Goal: Task Accomplishment & Management: Use online tool/utility

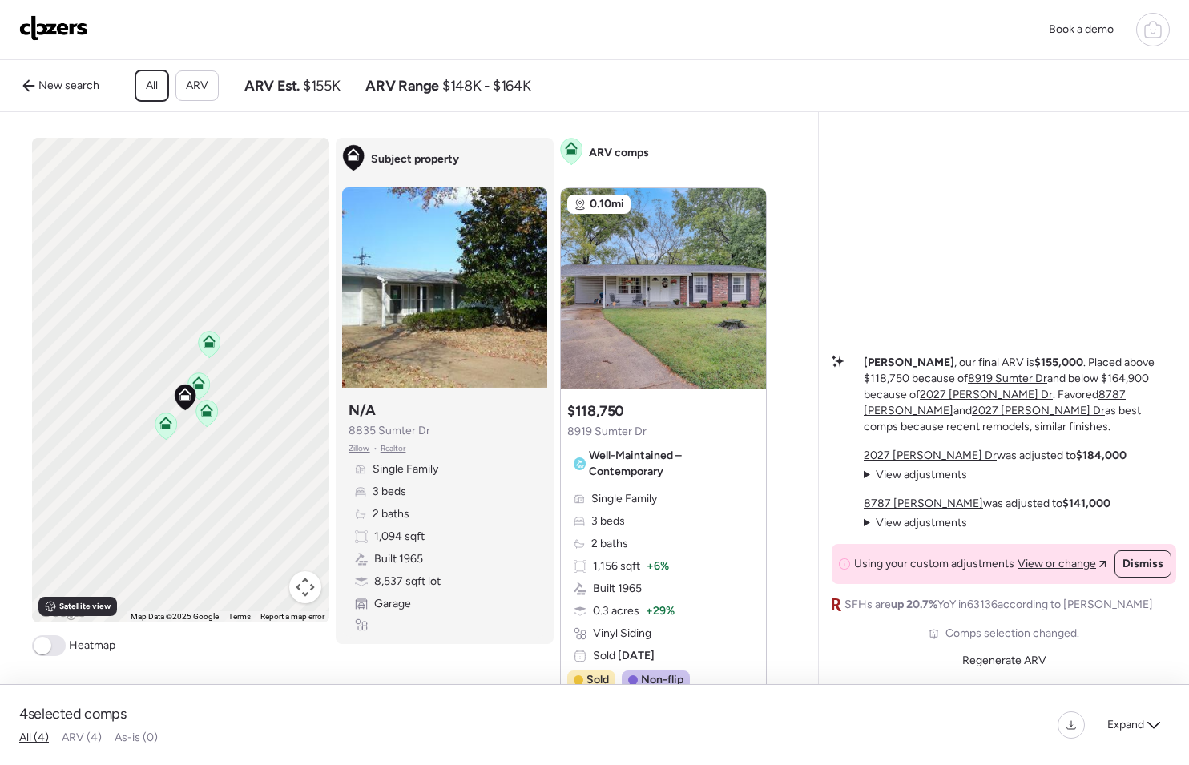
drag, startPoint x: 70, startPoint y: 329, endPoint x: 201, endPoint y: 417, distance: 157.8
click at [201, 417] on div at bounding box center [206, 415] width 22 height 30
click at [148, 432] on icon at bounding box center [158, 418] width 22 height 26
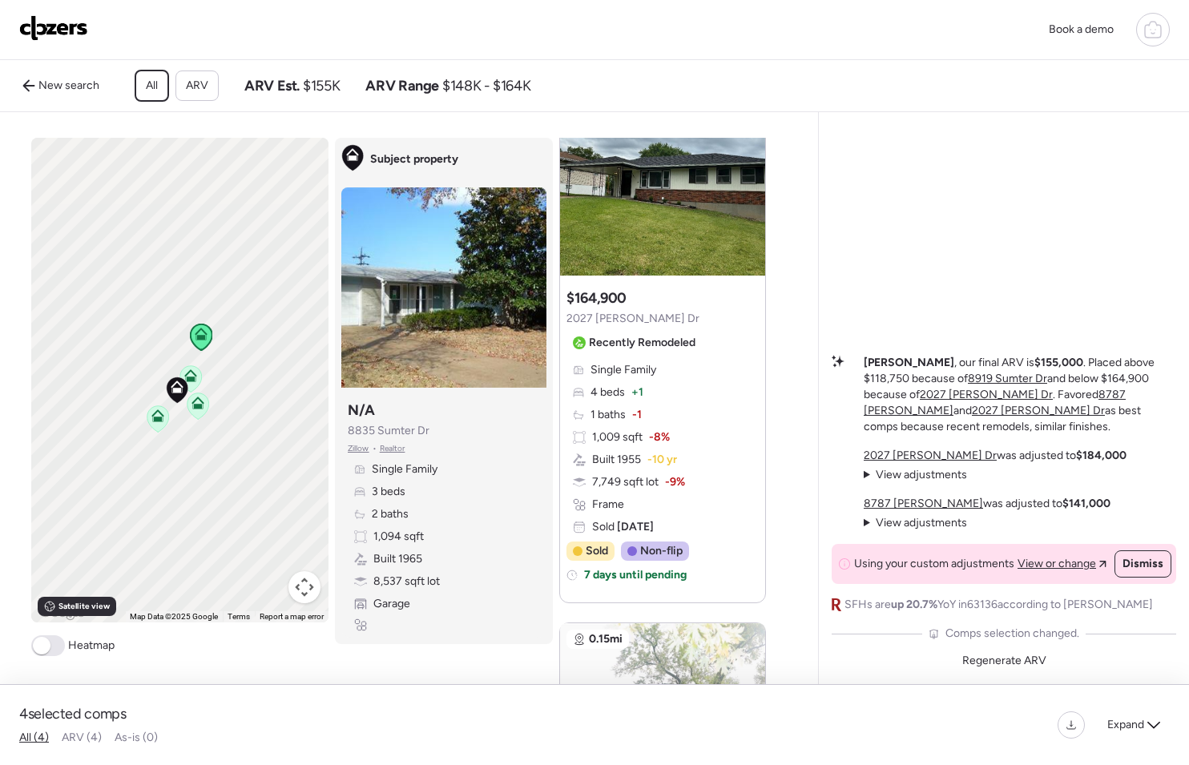
scroll to position [1031, 0]
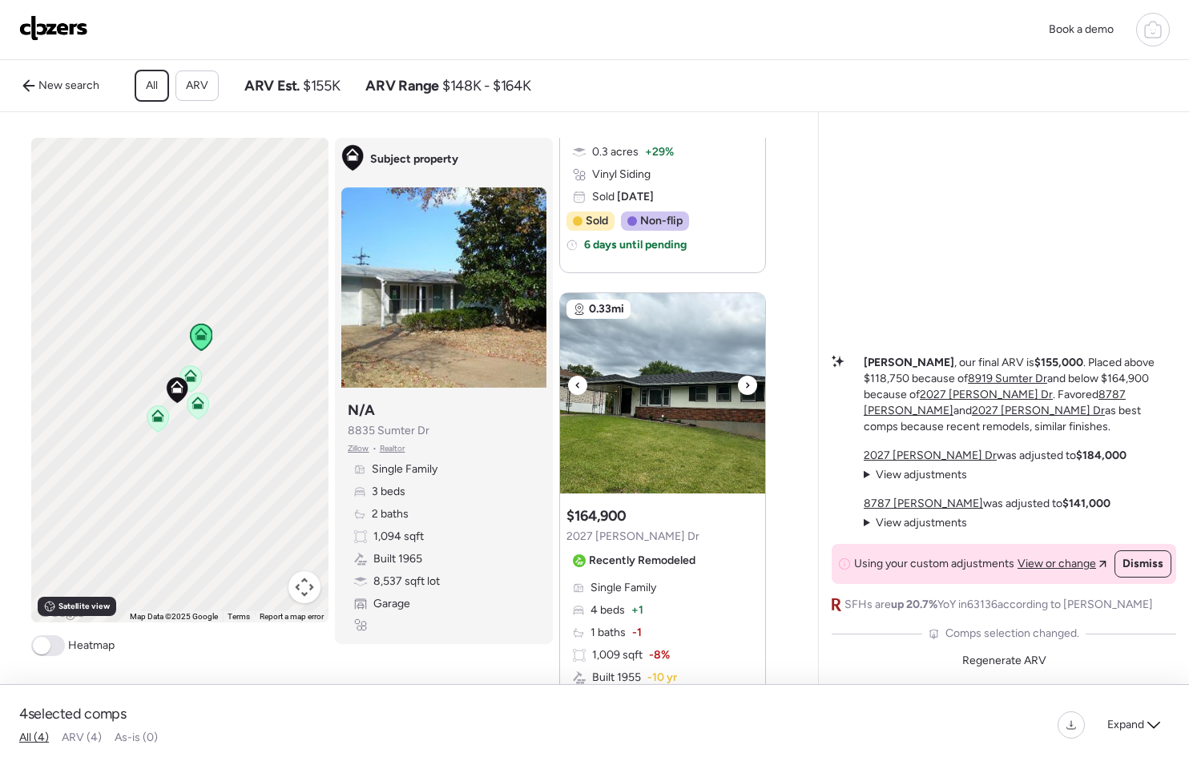
click at [687, 372] on img at bounding box center [662, 393] width 205 height 200
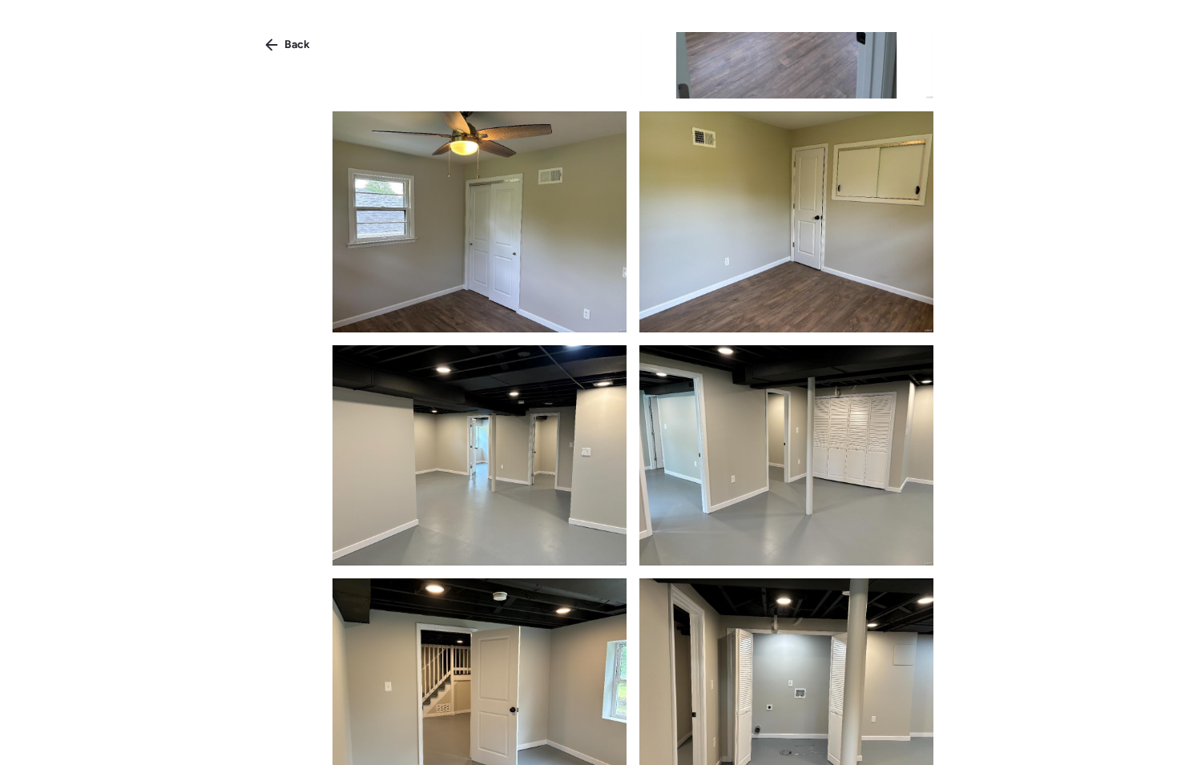
scroll to position [1677, 0]
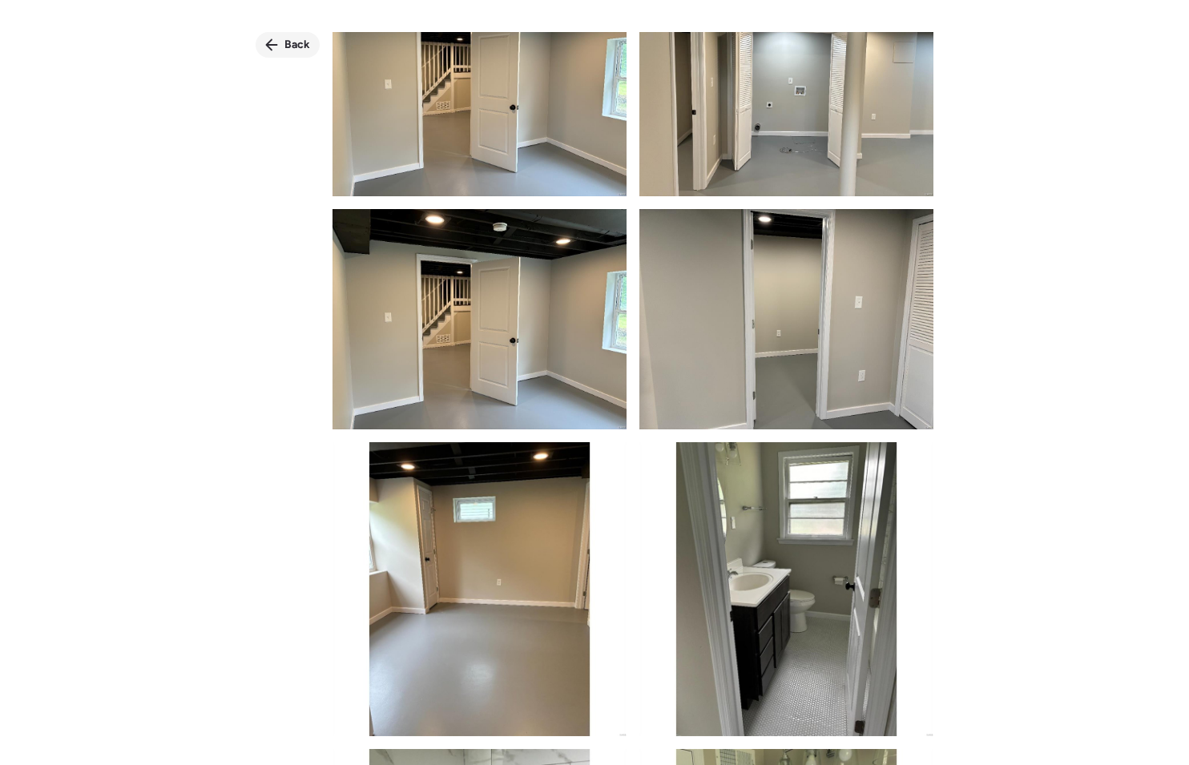
click at [271, 43] on icon at bounding box center [271, 44] width 13 height 13
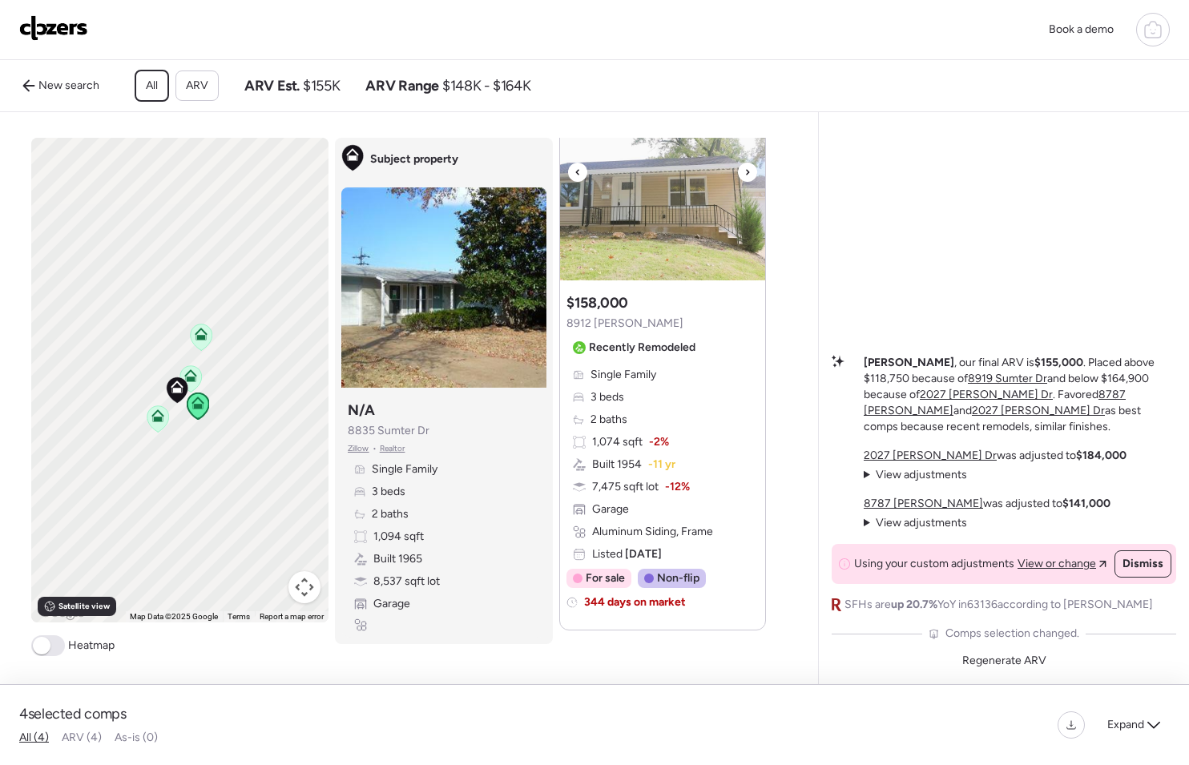
scroll to position [1788, 0]
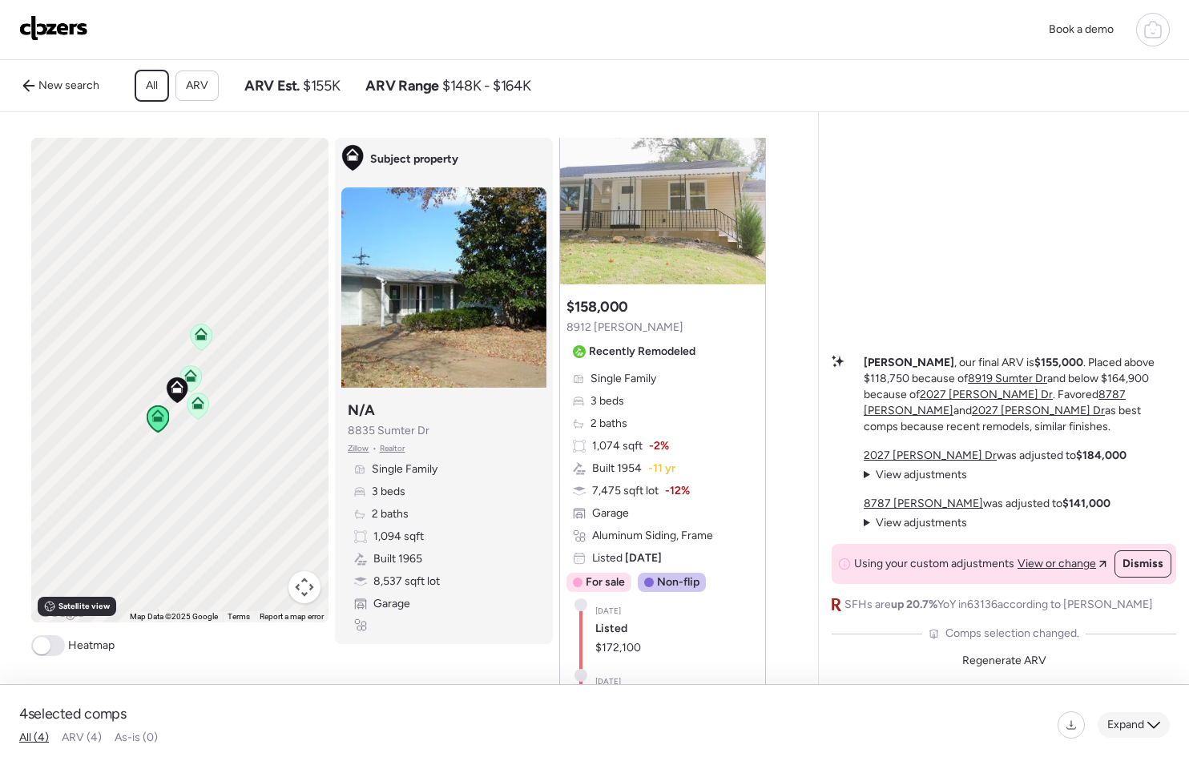
click at [1130, 733] on div "Expand" at bounding box center [1134, 725] width 72 height 26
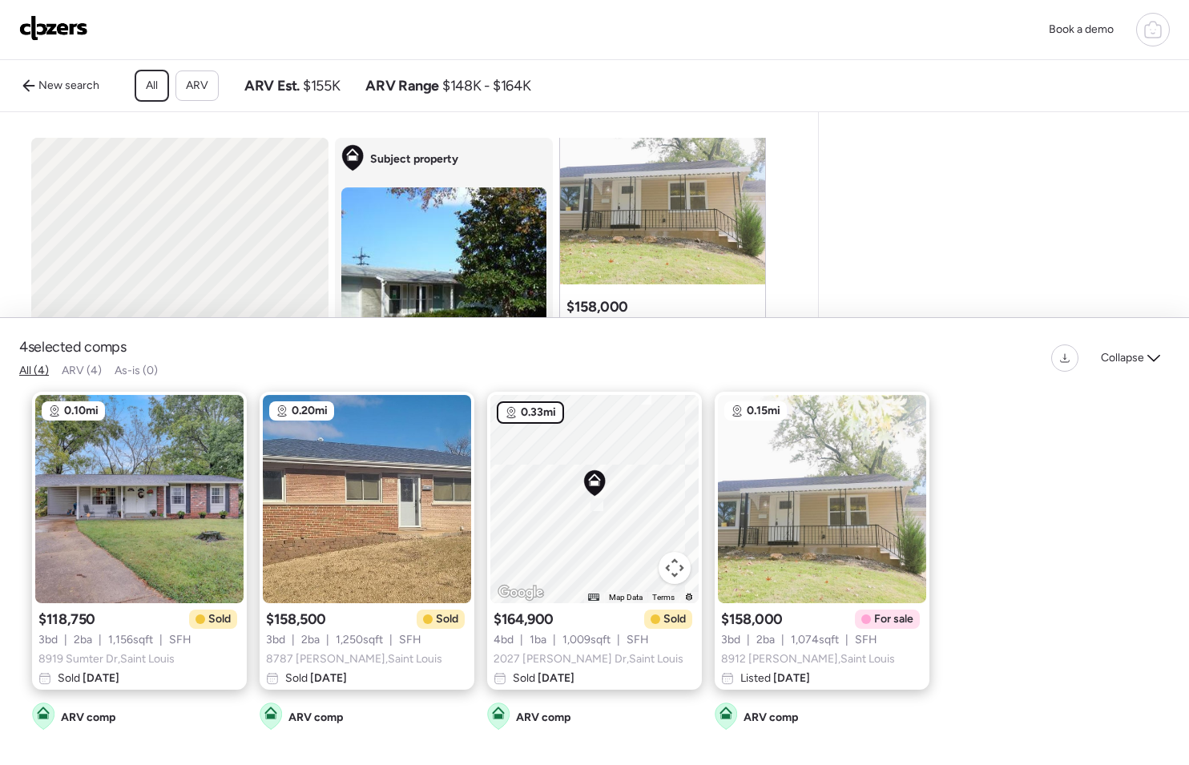
click at [641, 416] on div "To activate drag with keyboard, press Alt + Enter. Once in keyboard drag state,…" at bounding box center [594, 499] width 208 height 208
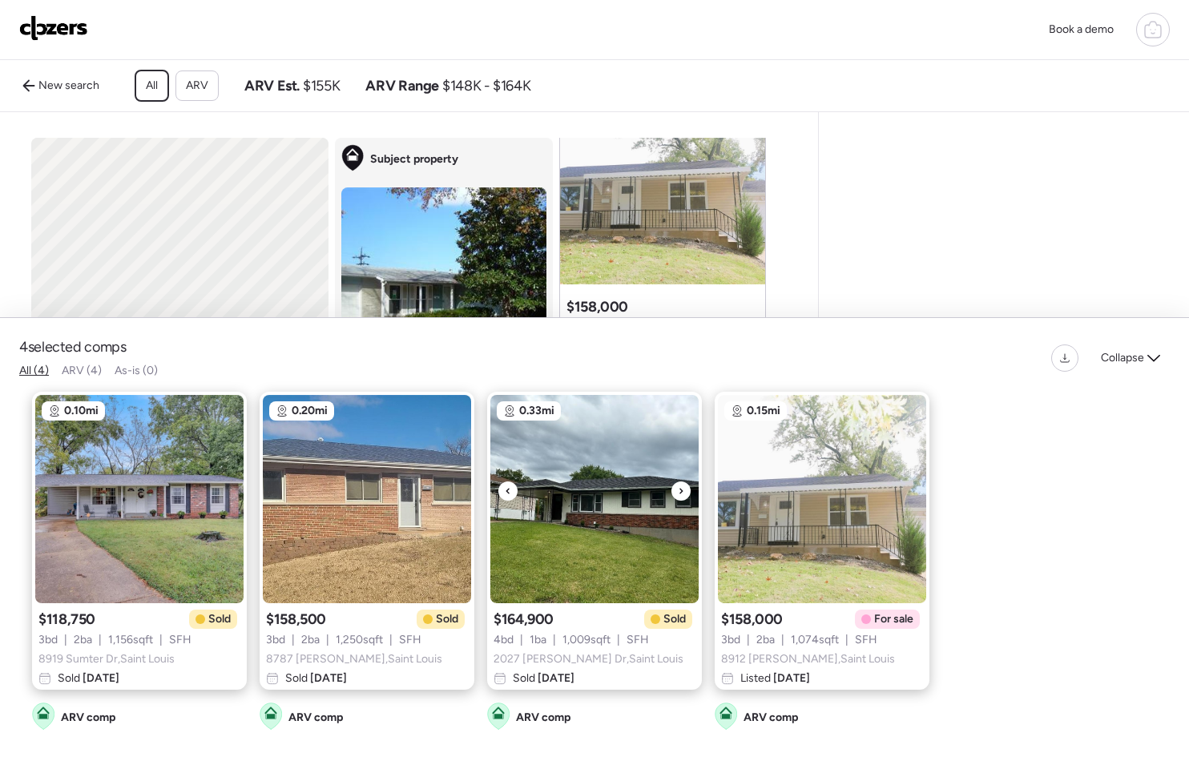
click at [615, 411] on img at bounding box center [594, 499] width 208 height 208
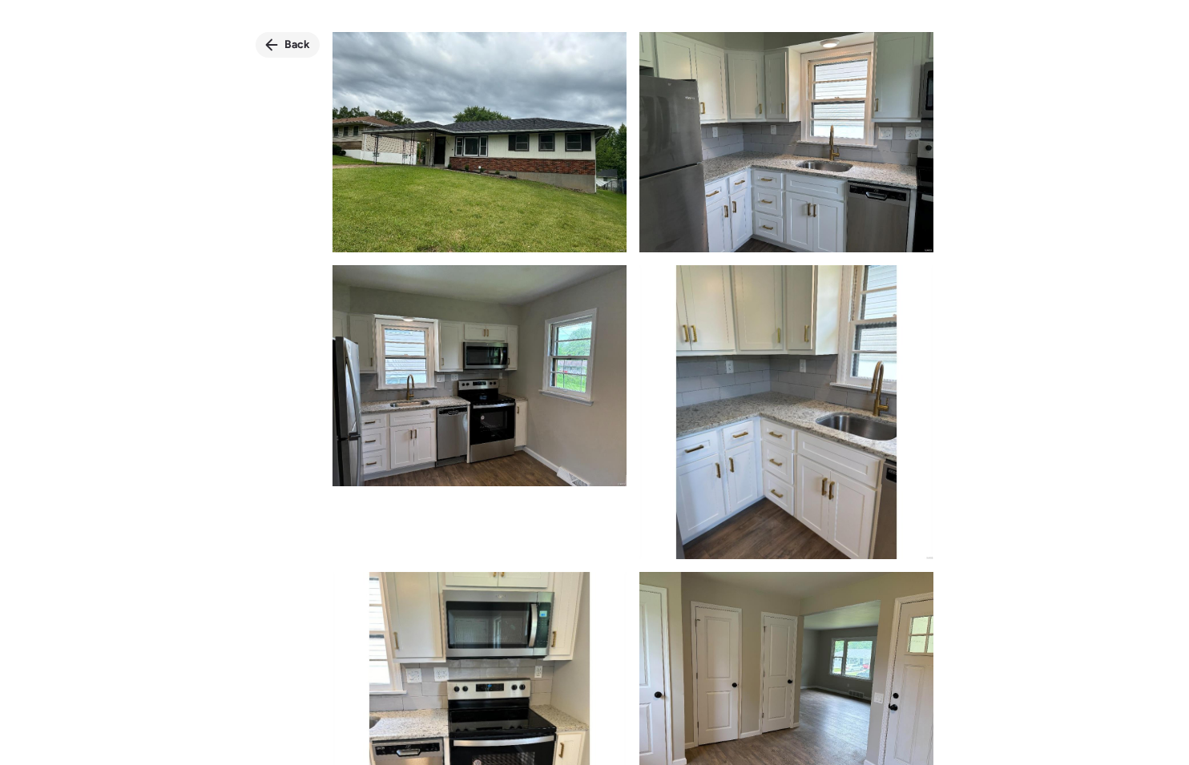
click at [283, 49] on div "Back" at bounding box center [288, 45] width 64 height 26
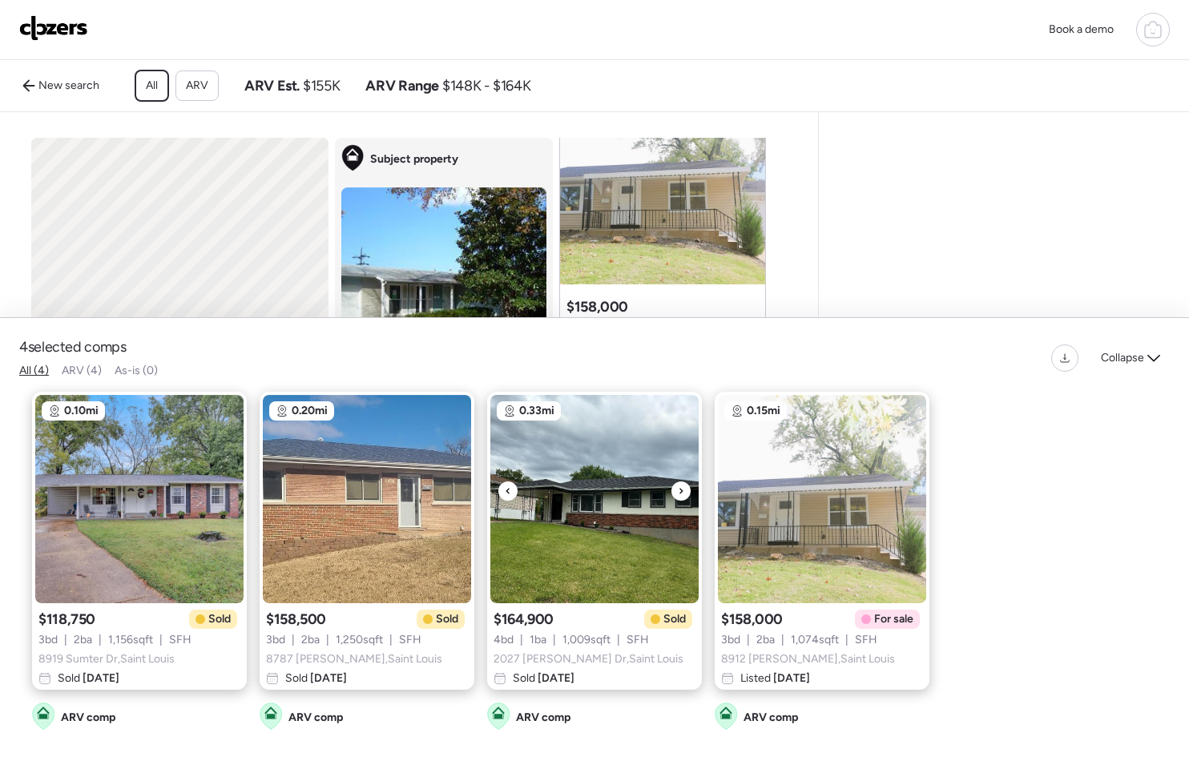
click at [606, 428] on img at bounding box center [594, 499] width 208 height 208
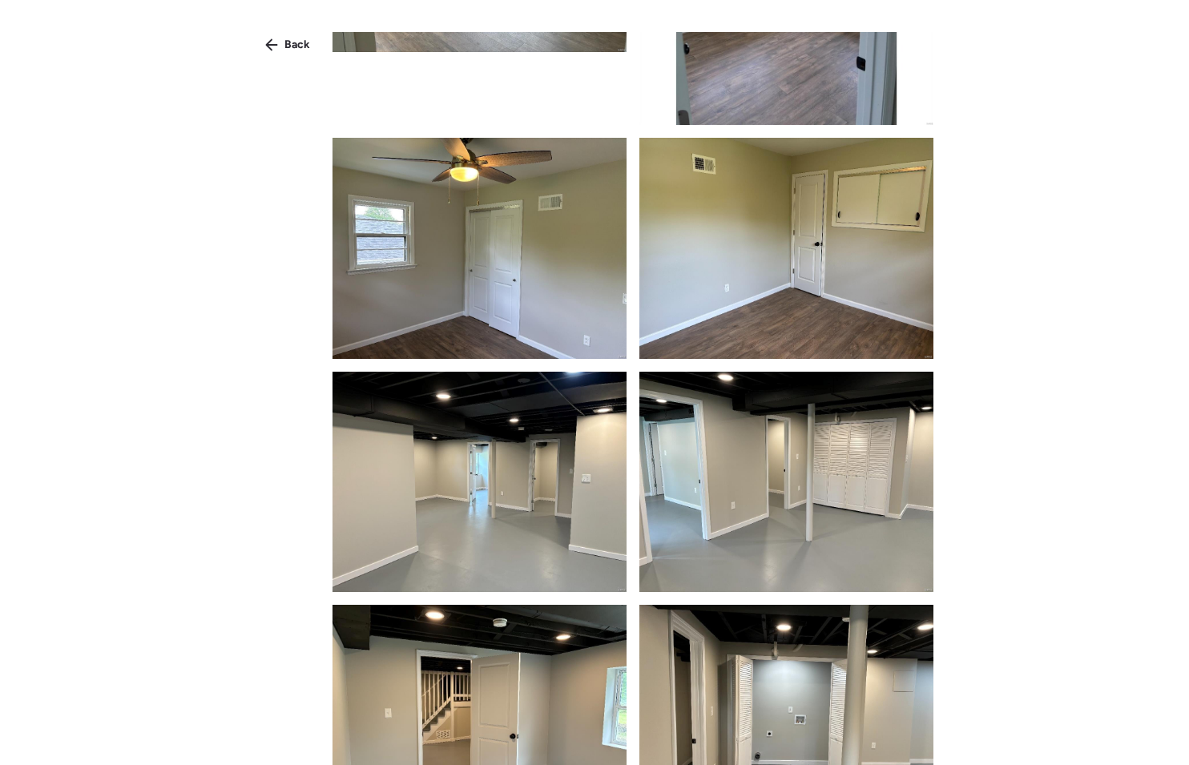
scroll to position [2057, 0]
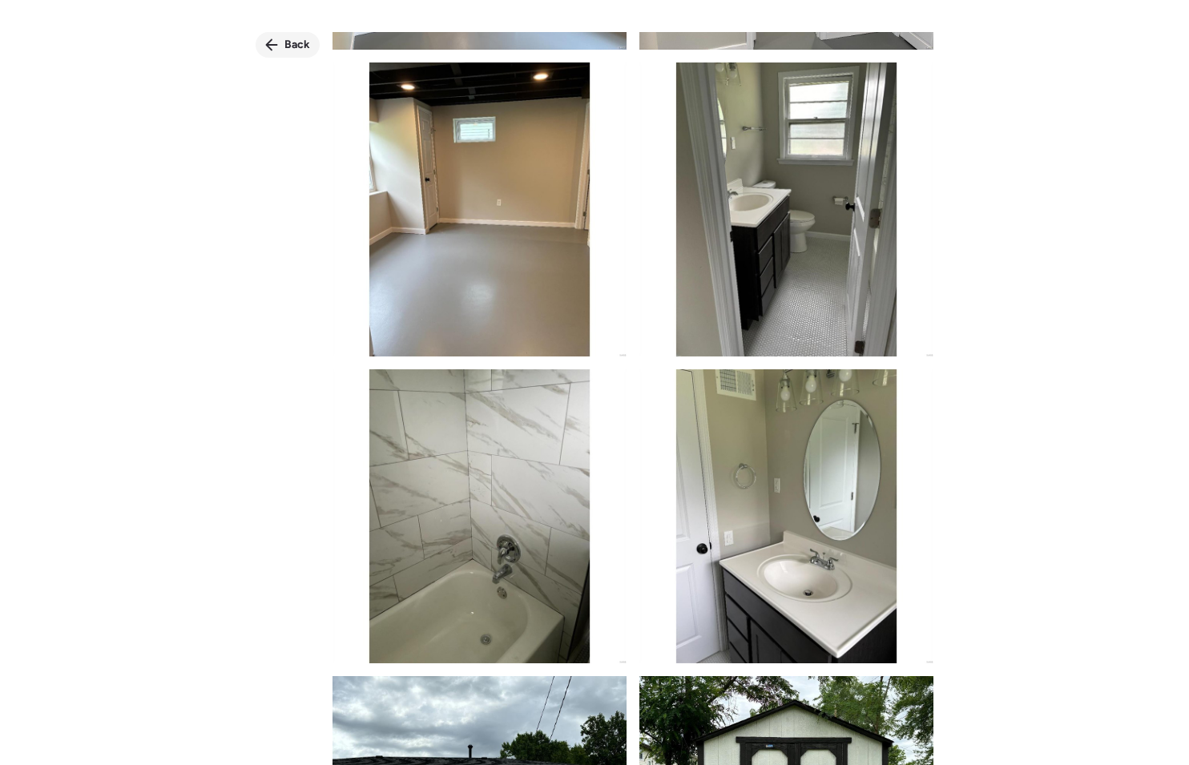
click at [275, 54] on div "Back" at bounding box center [288, 45] width 64 height 26
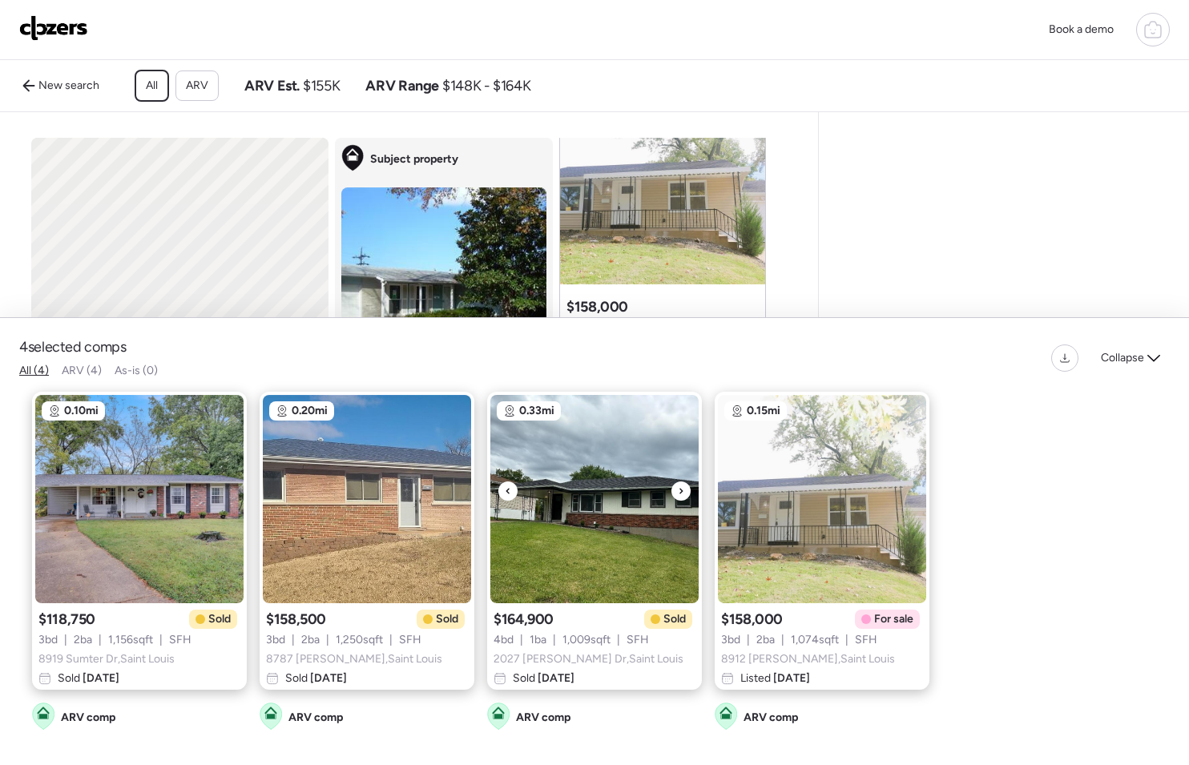
click at [550, 469] on img at bounding box center [594, 499] width 208 height 208
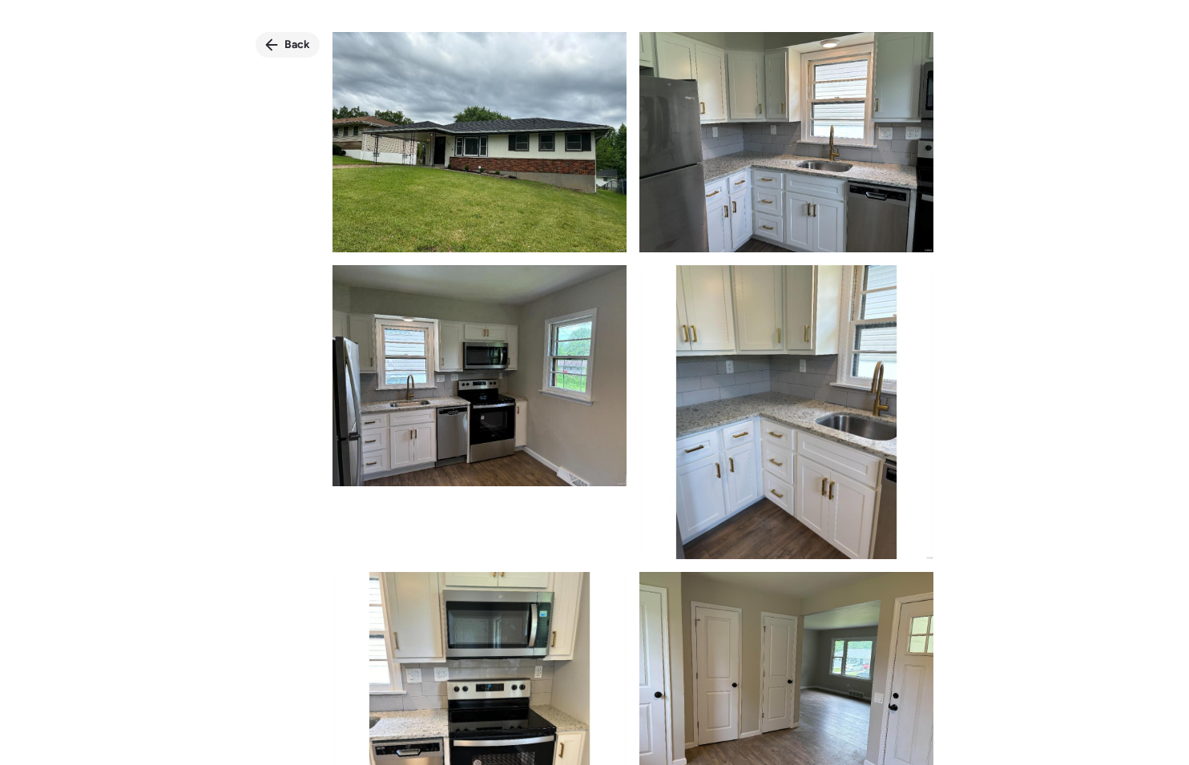
click at [282, 46] on div "Back" at bounding box center [288, 45] width 64 height 26
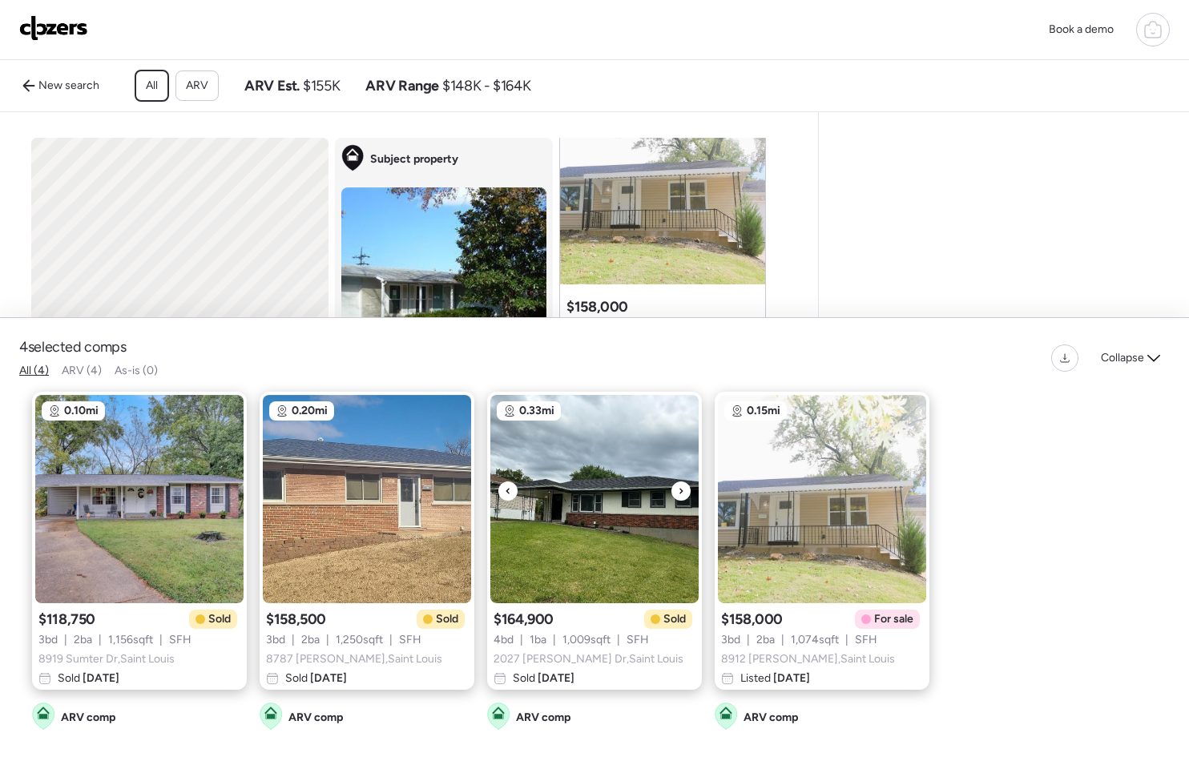
scroll to position [2, 0]
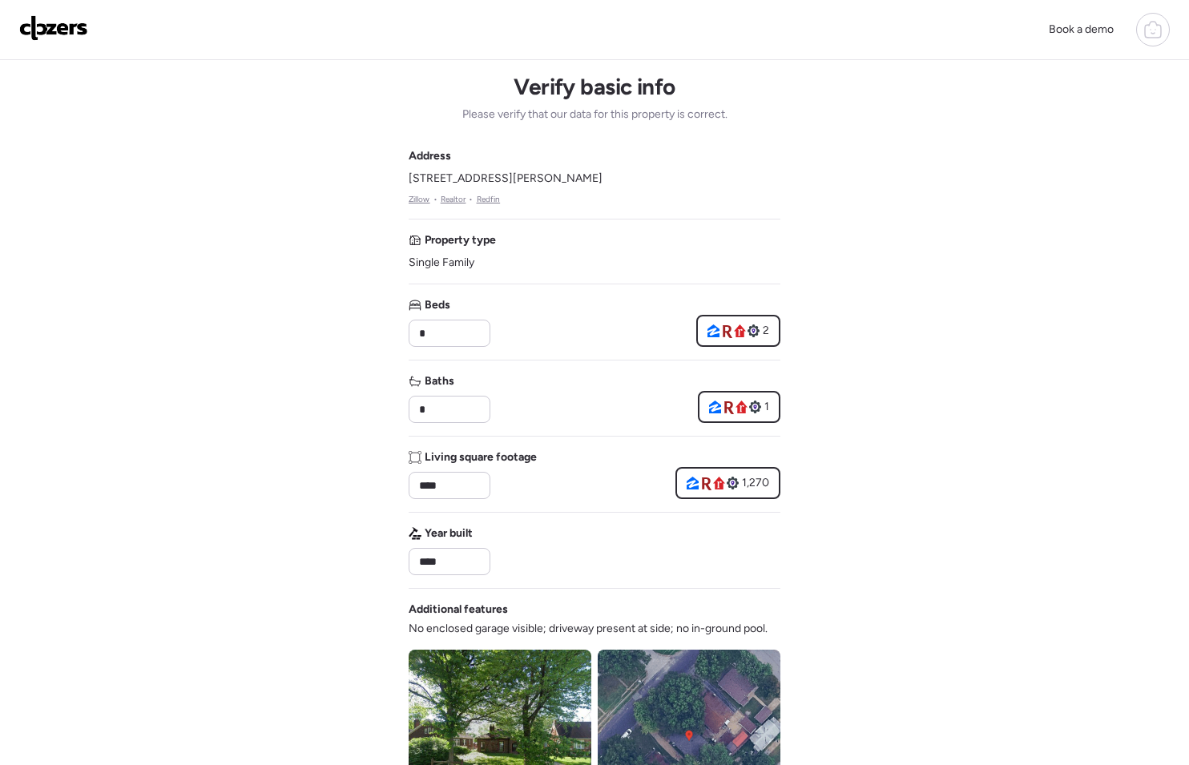
click at [18, 26] on div "Book a demo" at bounding box center [594, 30] width 1189 height 60
click at [42, 40] on img at bounding box center [53, 28] width 69 height 26
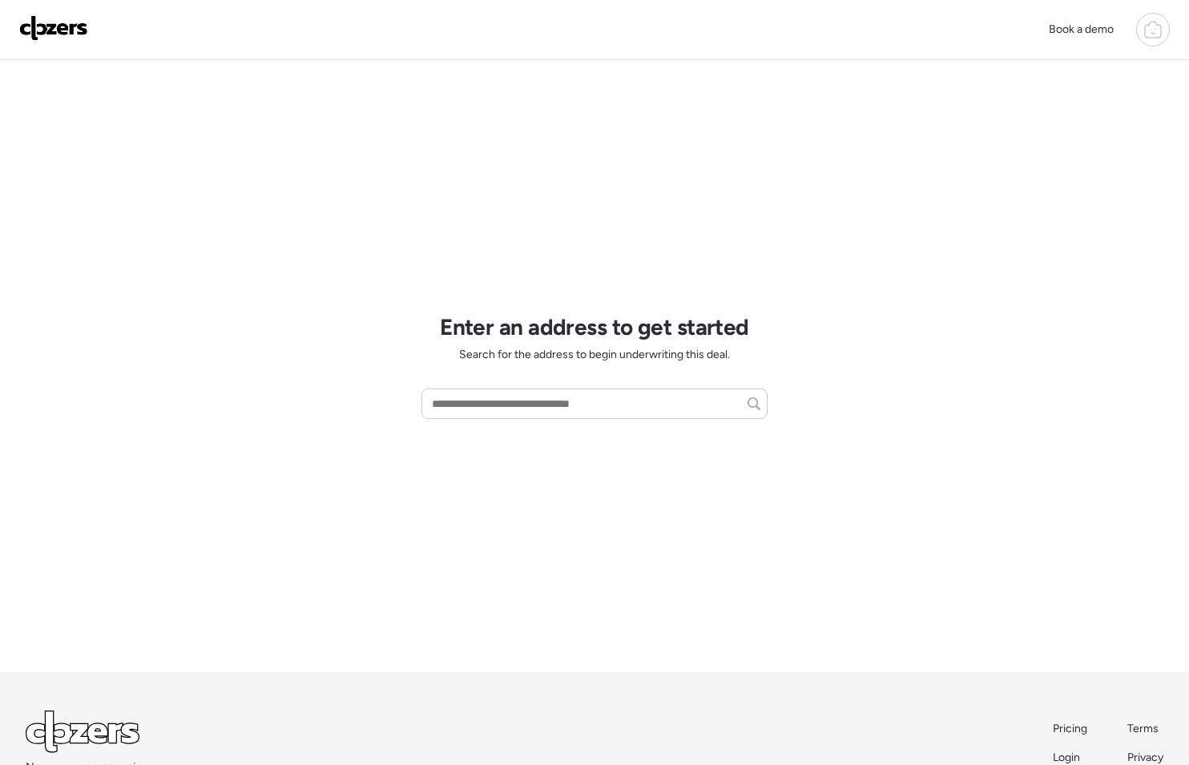
click at [1159, 28] on icon at bounding box center [1152, 29] width 19 height 19
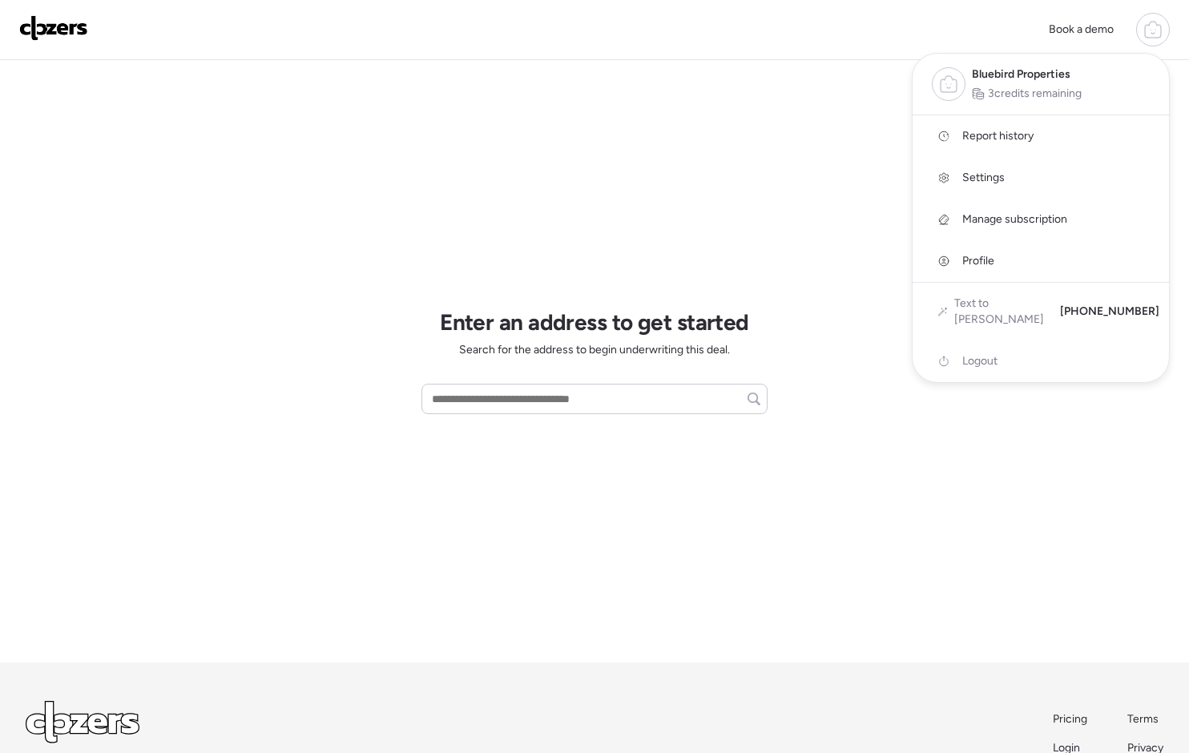
click at [1021, 142] on span "Report history" at bounding box center [997, 136] width 71 height 16
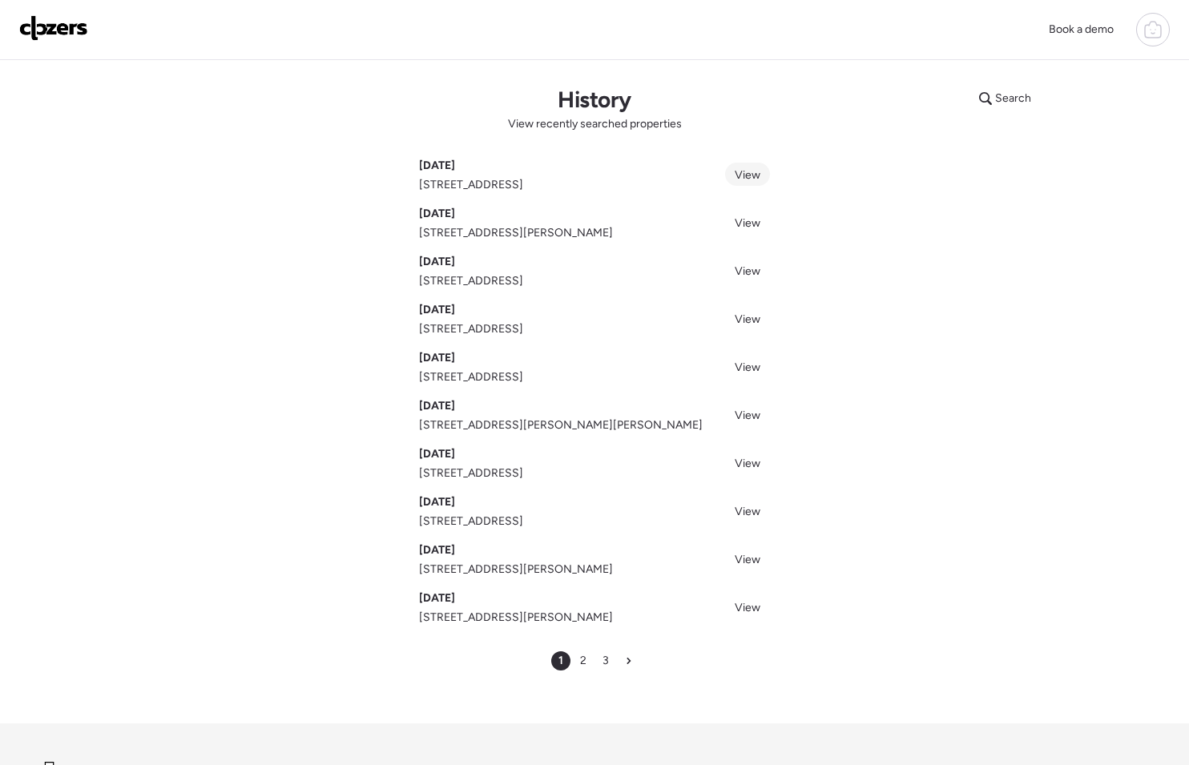
click at [755, 169] on span "View" at bounding box center [748, 175] width 26 height 14
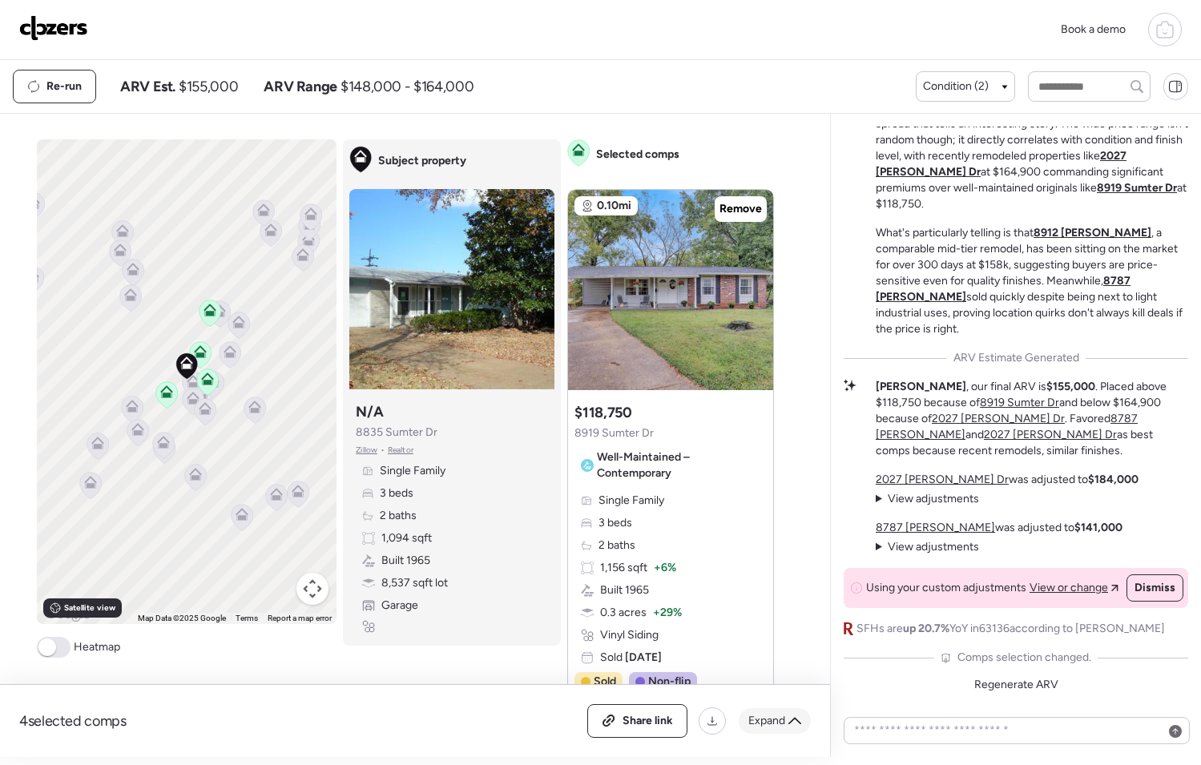
click at [776, 723] on span "Expand" at bounding box center [766, 721] width 37 height 16
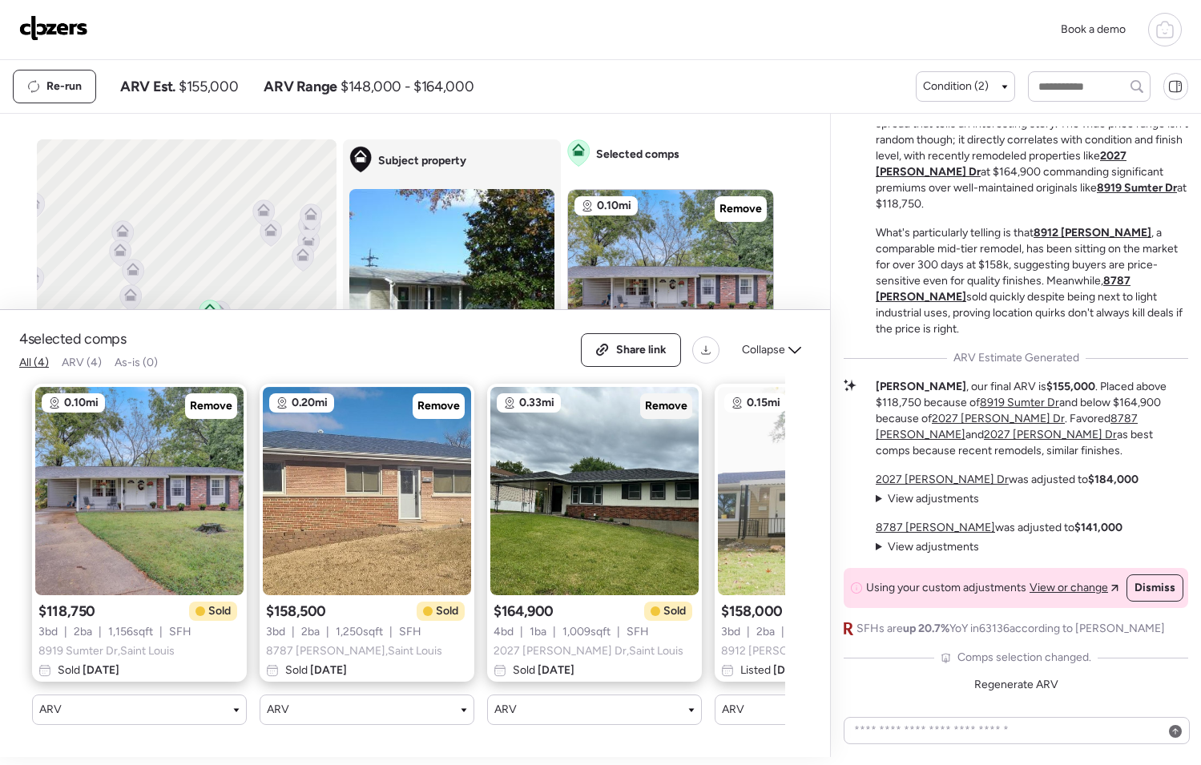
click at [649, 400] on span "Remove" at bounding box center [666, 406] width 42 height 16
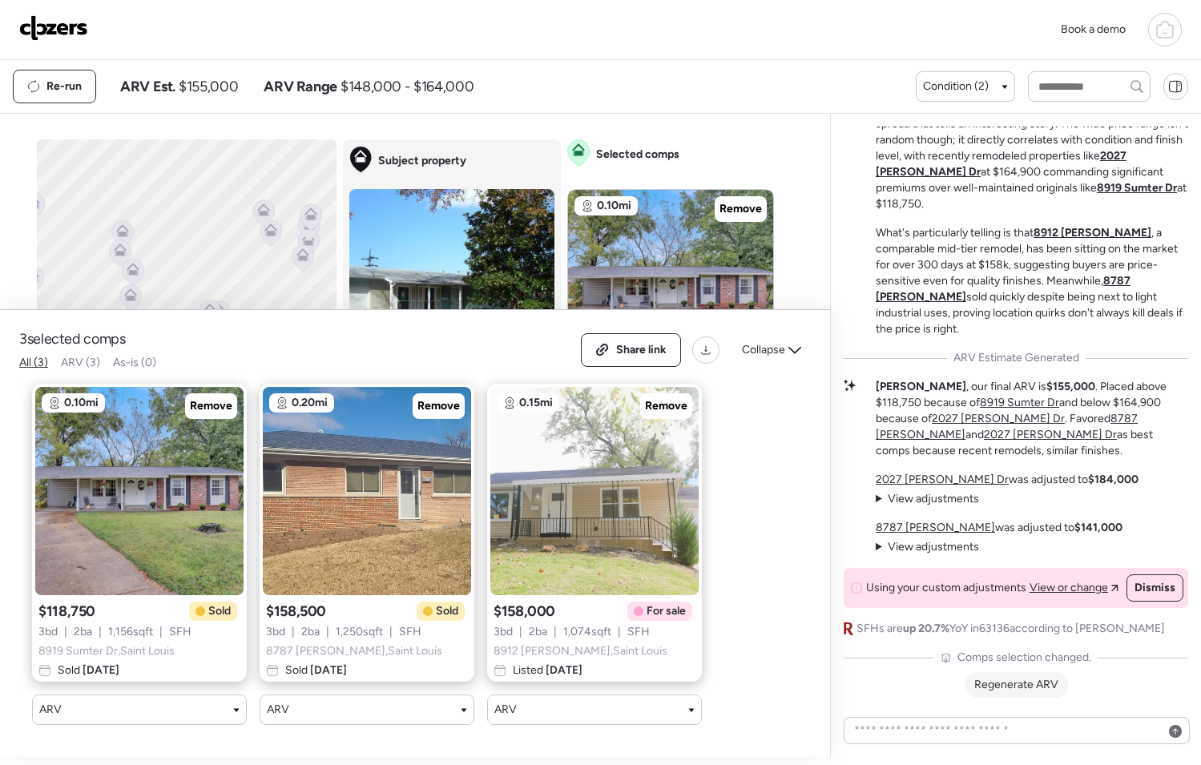
click at [1013, 684] on span "Regenerate ARV" at bounding box center [1016, 685] width 84 height 14
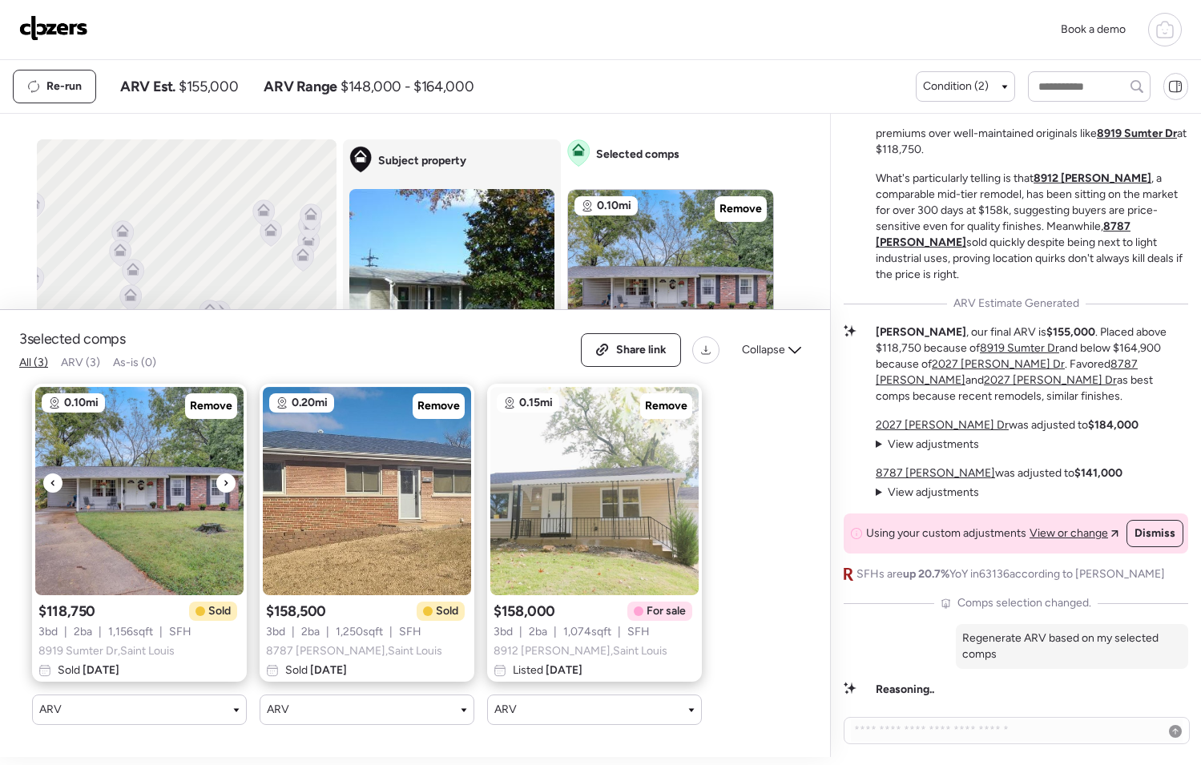
click at [224, 479] on icon at bounding box center [226, 482] width 6 height 19
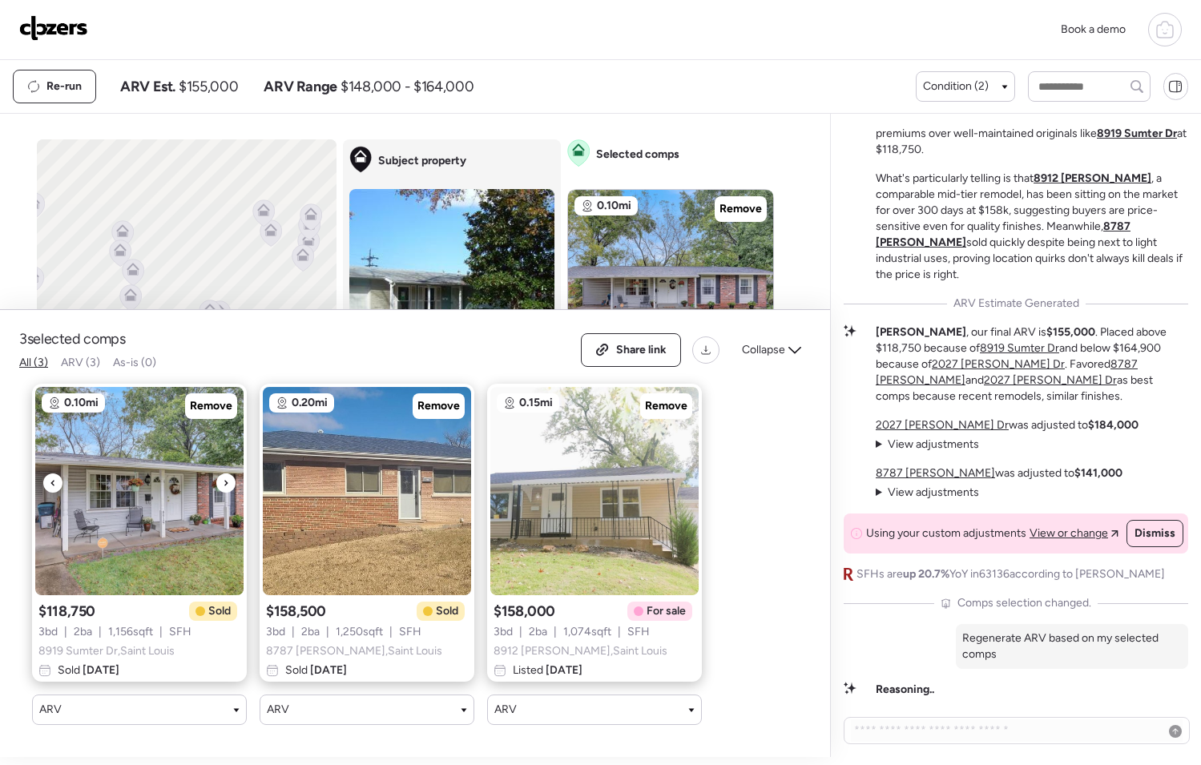
click at [224, 477] on icon at bounding box center [226, 482] width 6 height 19
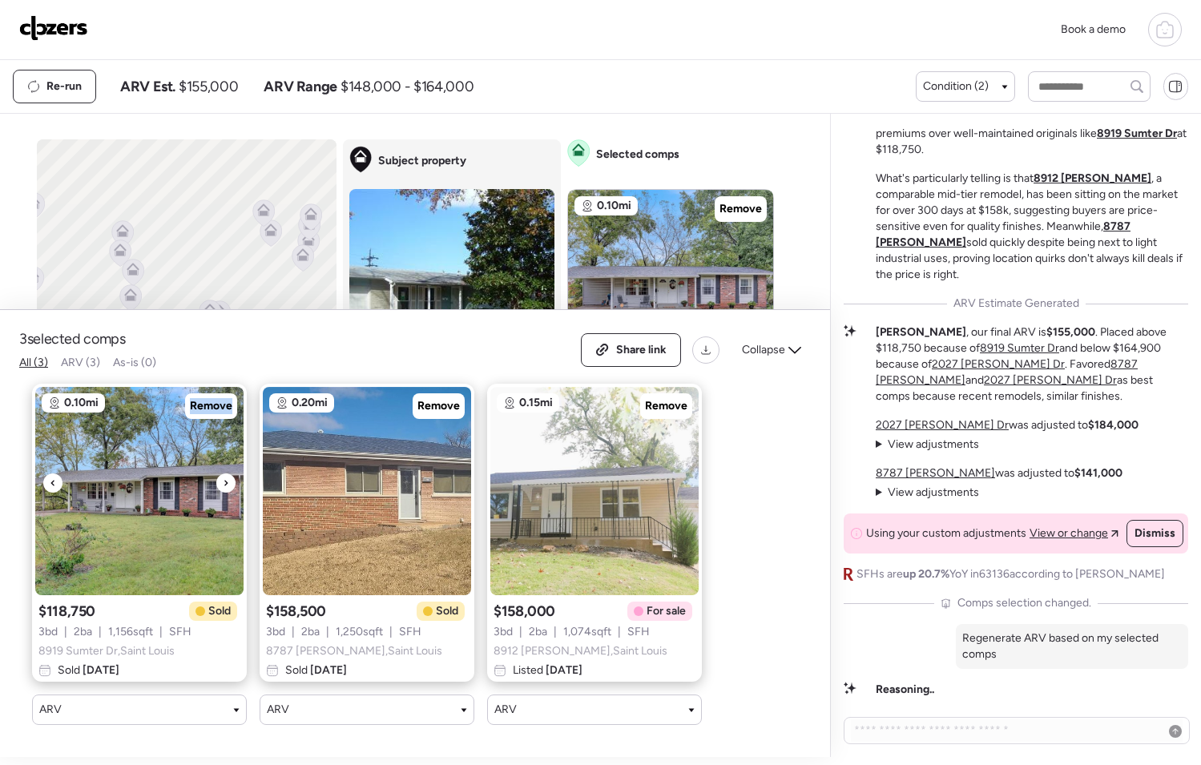
click at [224, 477] on icon at bounding box center [226, 482] width 6 height 19
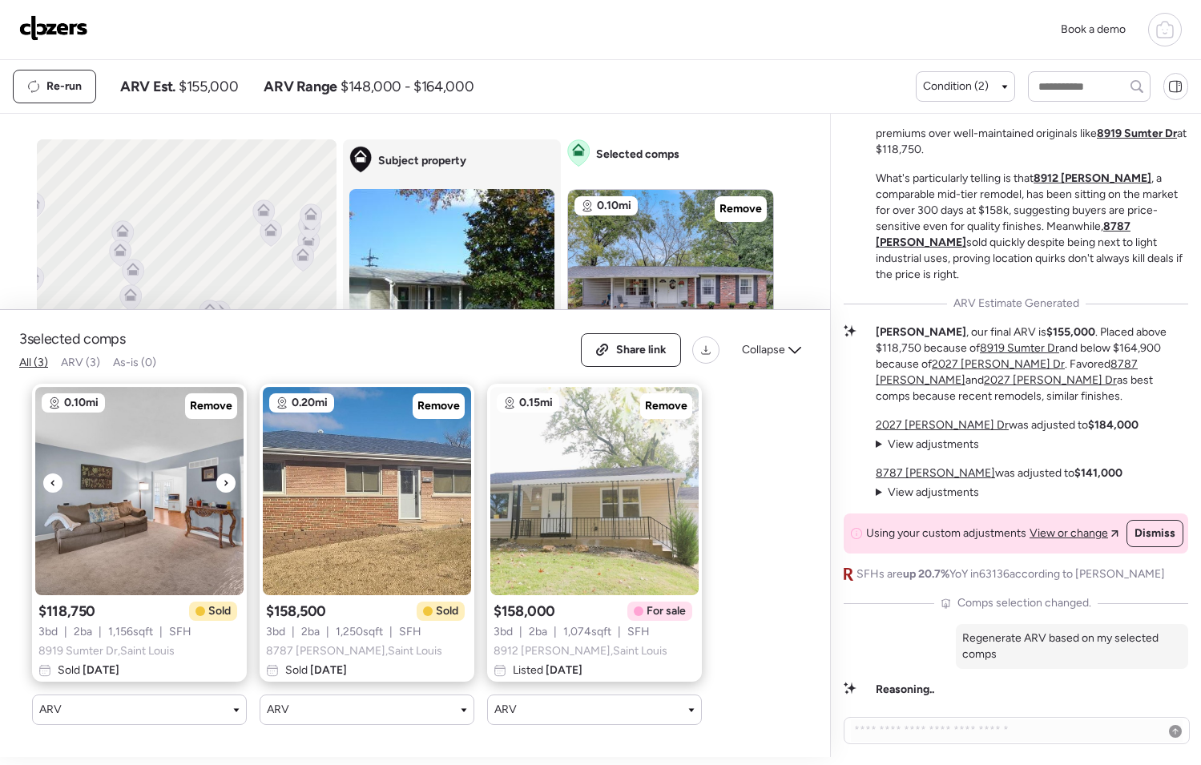
click at [224, 477] on icon at bounding box center [226, 482] width 6 height 19
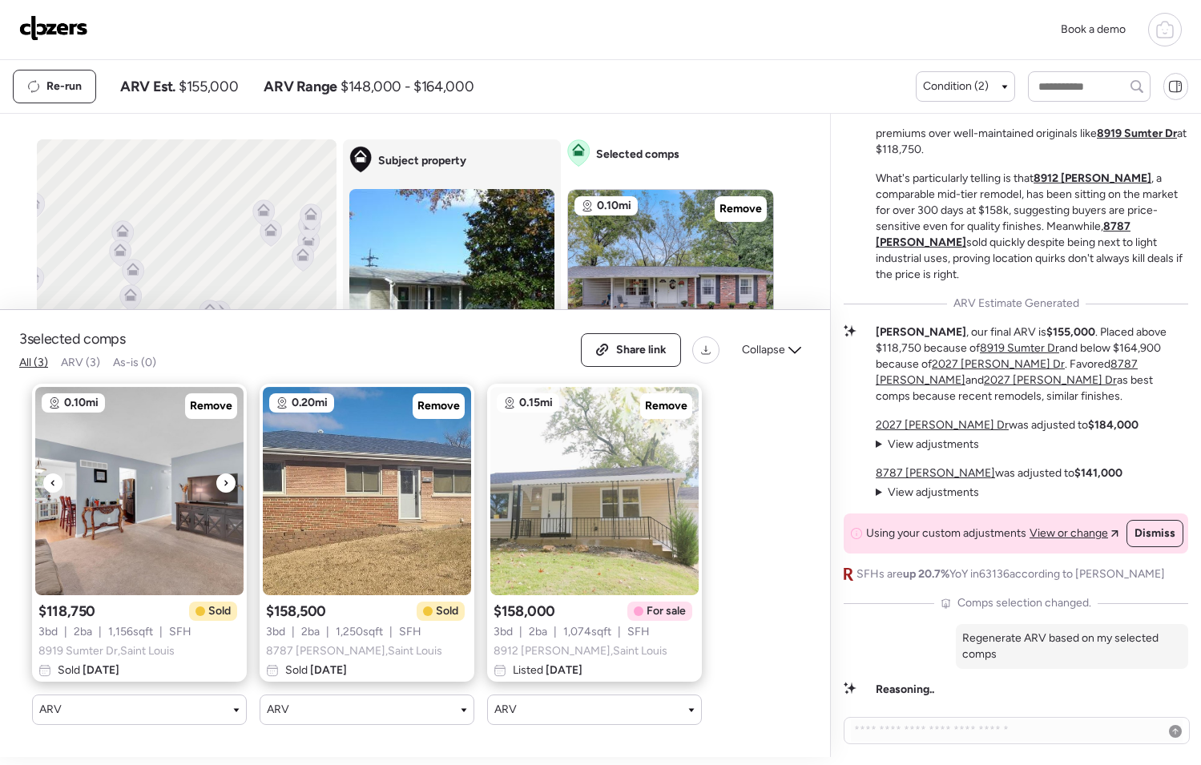
click at [224, 477] on icon at bounding box center [226, 482] width 6 height 19
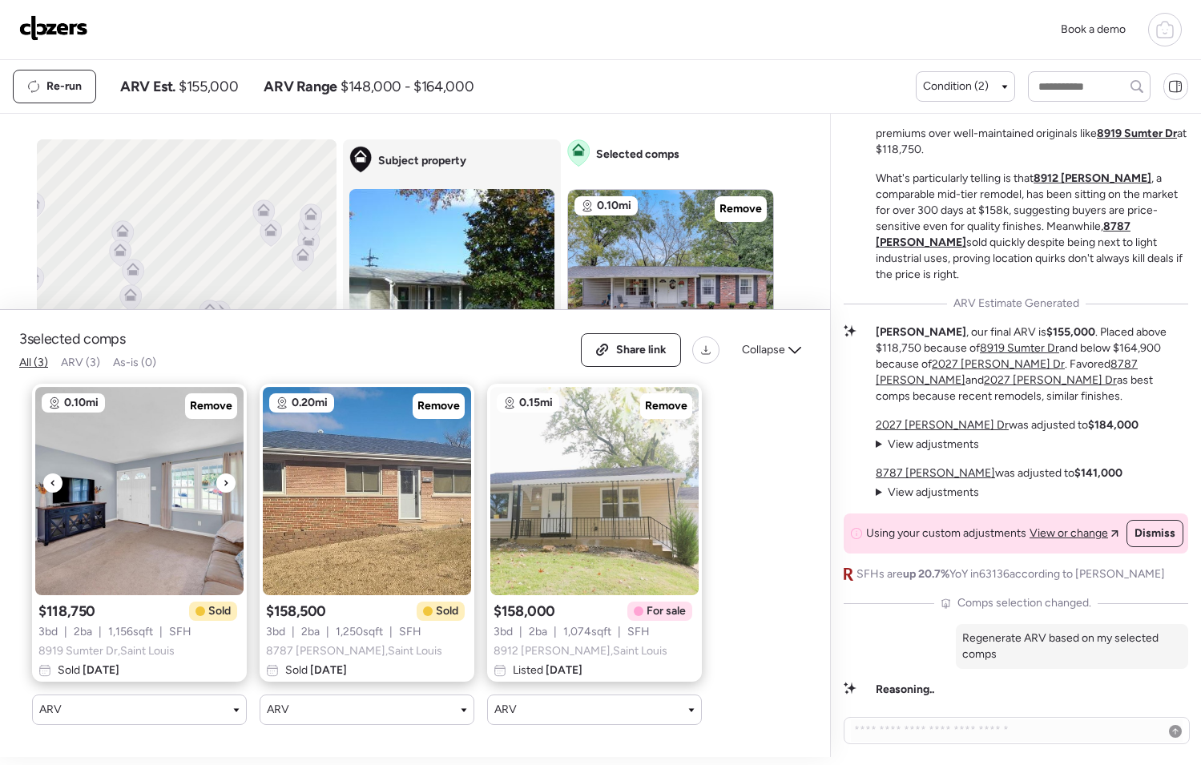
click at [224, 477] on icon at bounding box center [226, 482] width 6 height 19
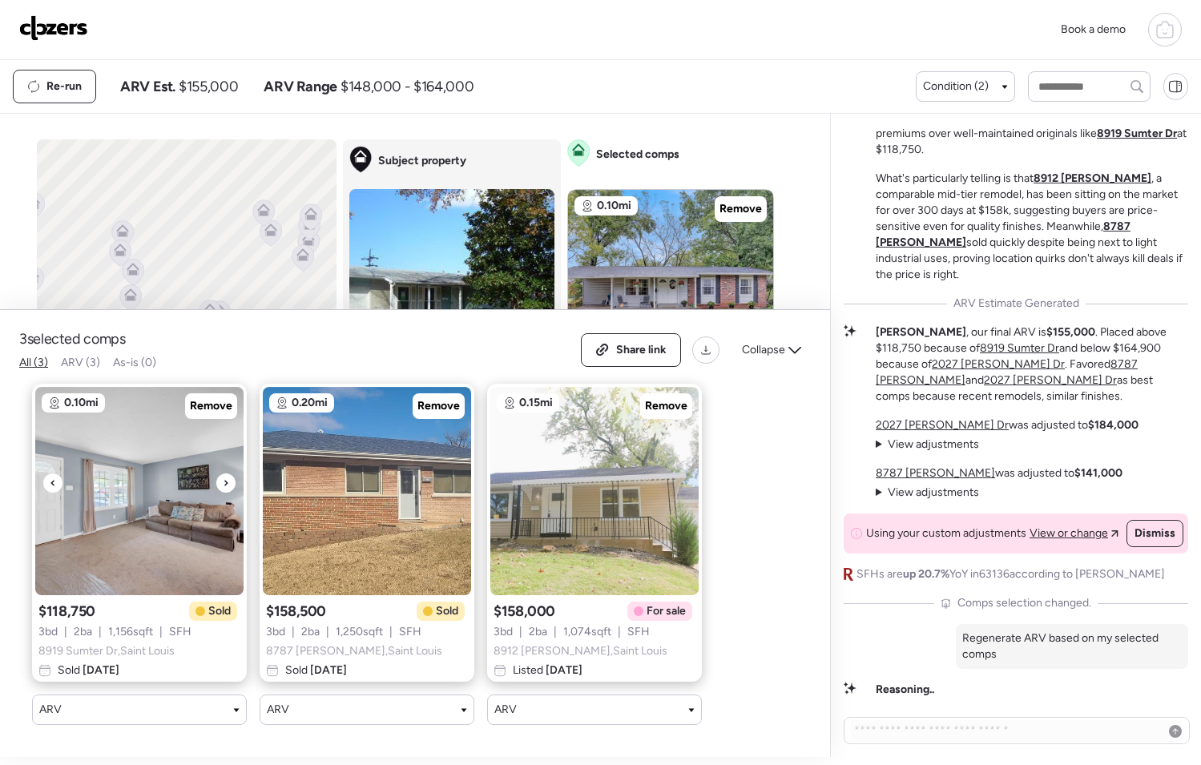
click at [224, 477] on icon at bounding box center [226, 482] width 6 height 19
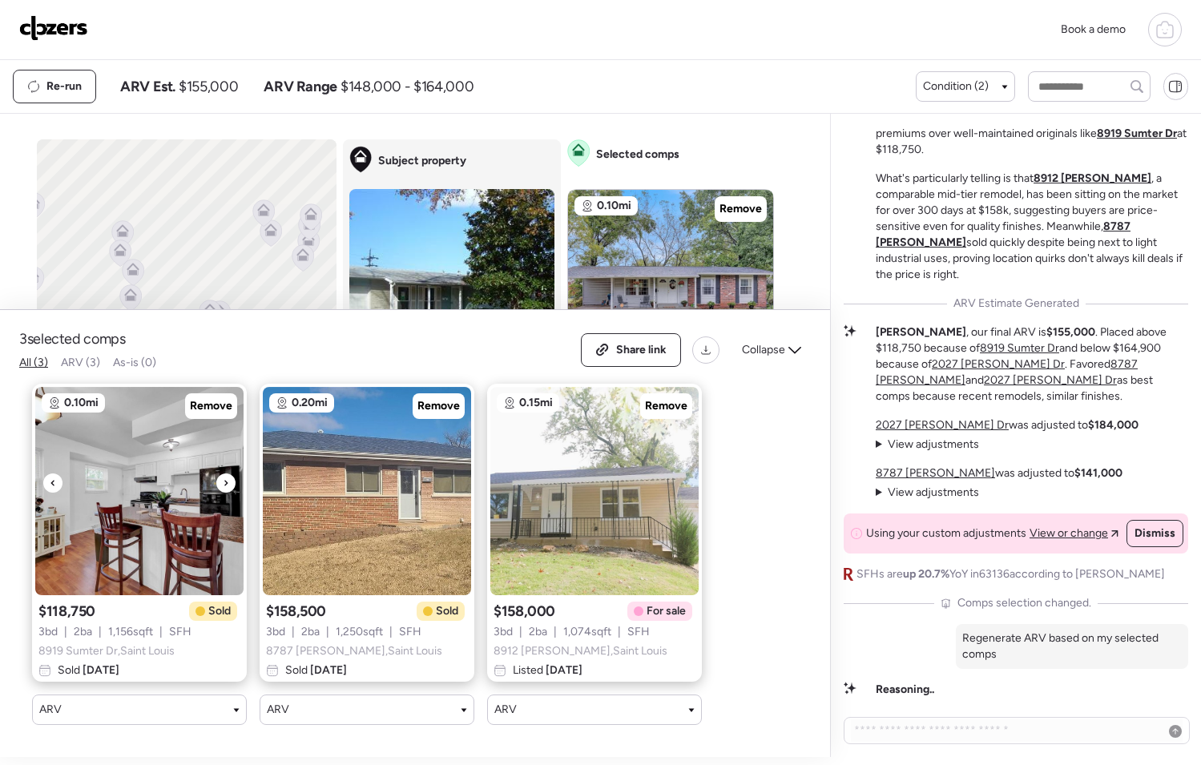
click at [224, 477] on icon at bounding box center [226, 482] width 6 height 19
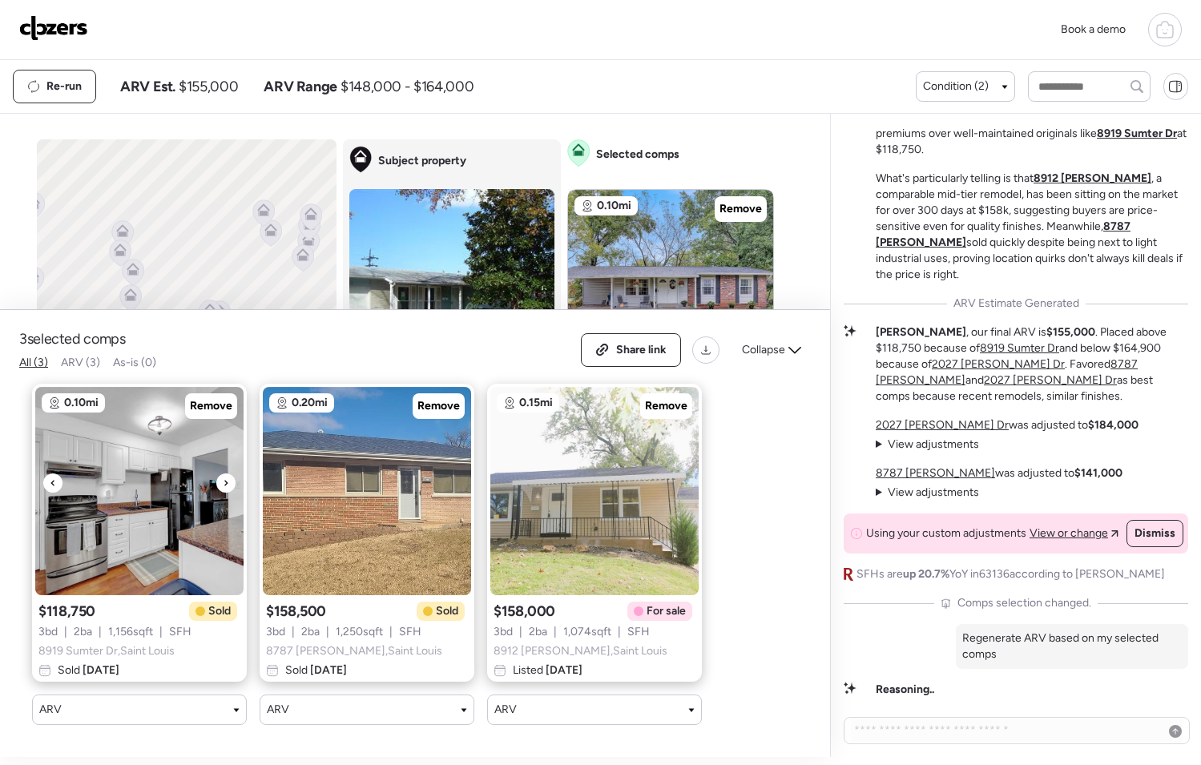
click at [224, 473] on icon at bounding box center [226, 482] width 6 height 19
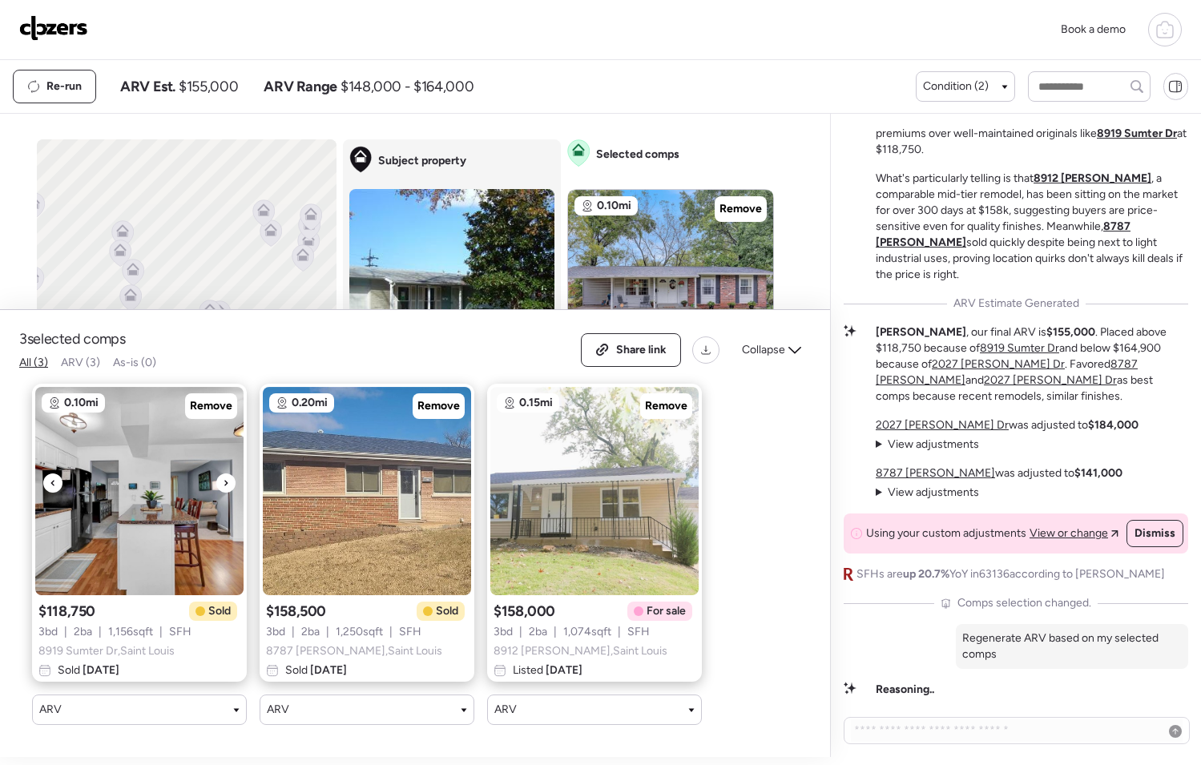
click at [224, 473] on icon at bounding box center [226, 482] width 6 height 19
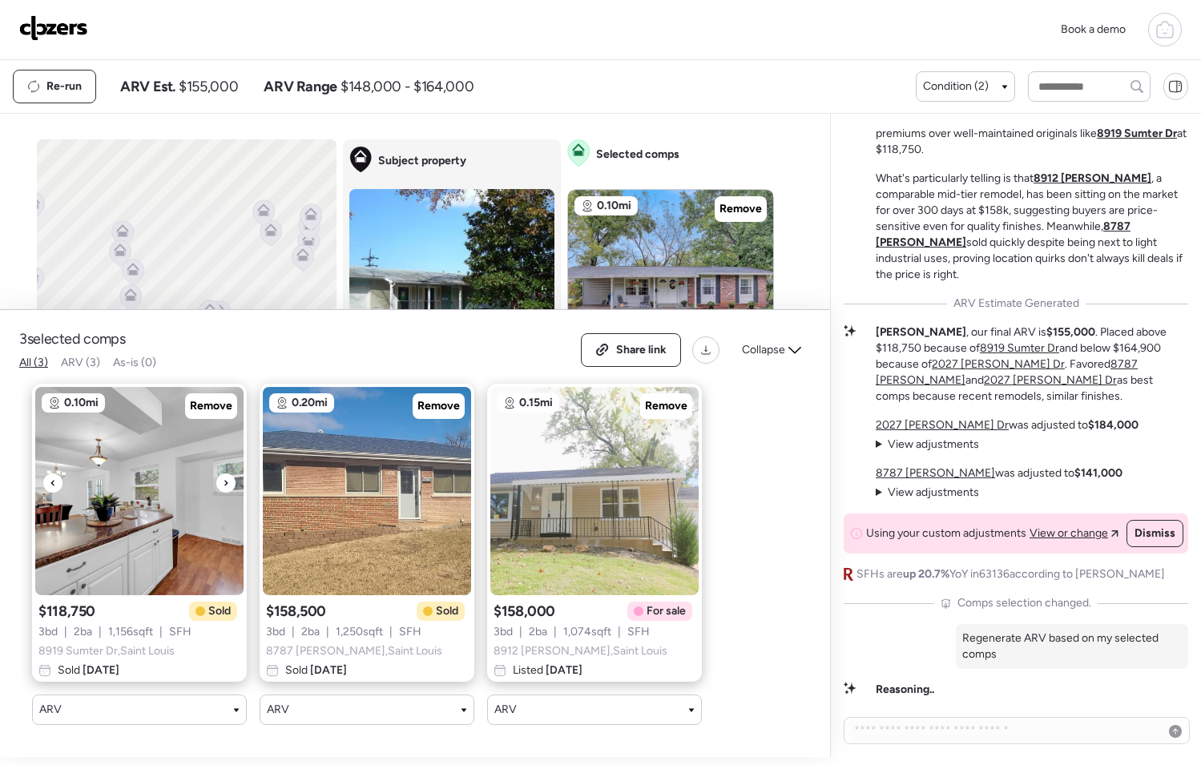
click at [224, 473] on icon at bounding box center [226, 482] width 6 height 19
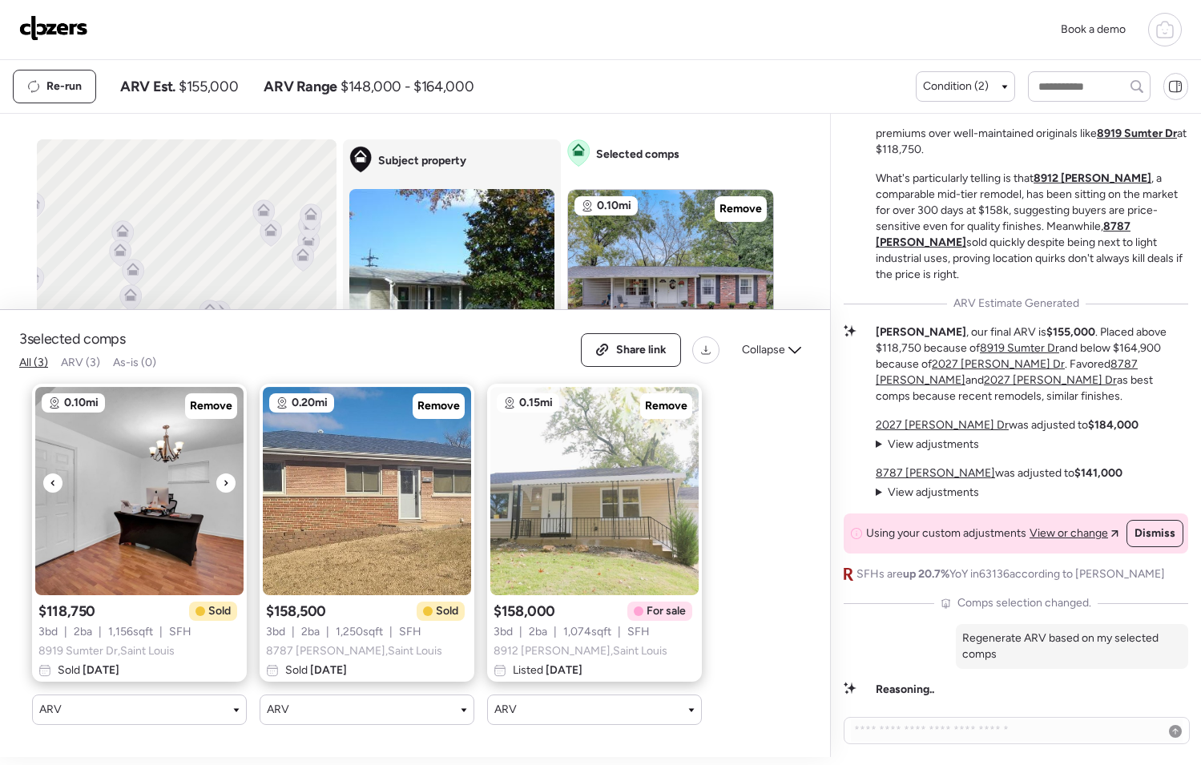
click at [224, 473] on icon at bounding box center [226, 482] width 6 height 19
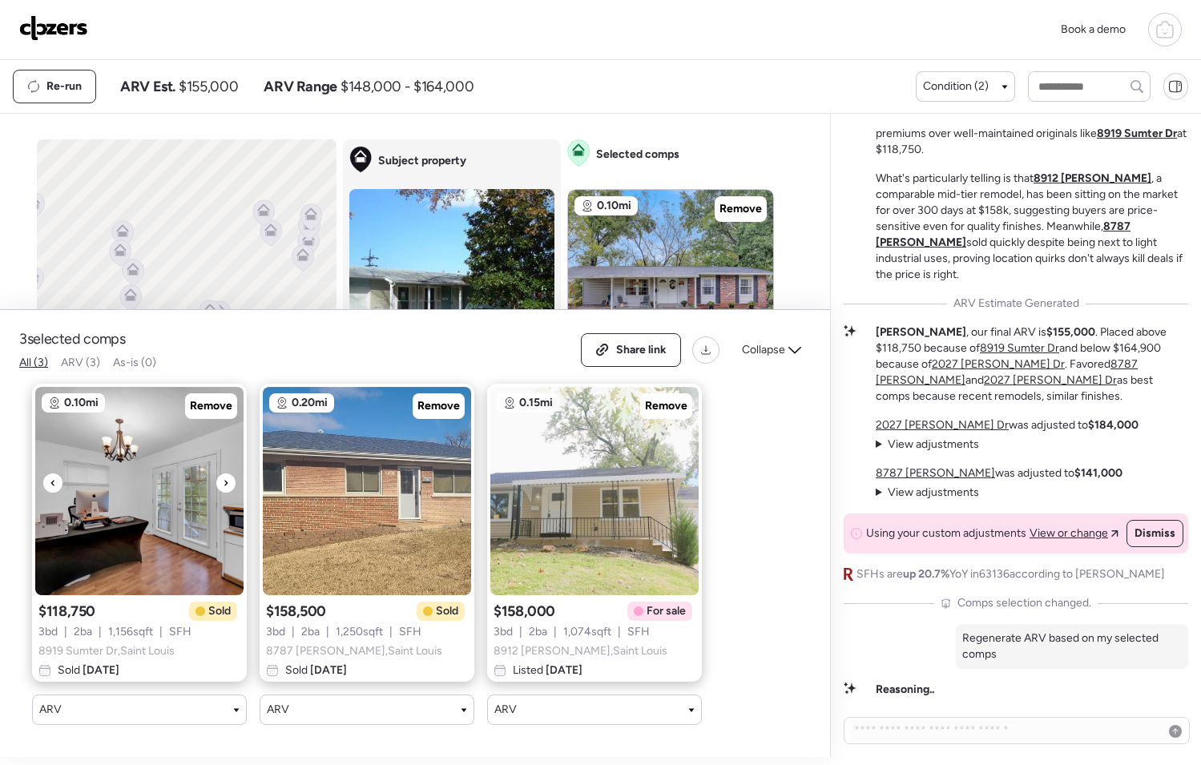
click at [224, 473] on icon at bounding box center [226, 482] width 6 height 19
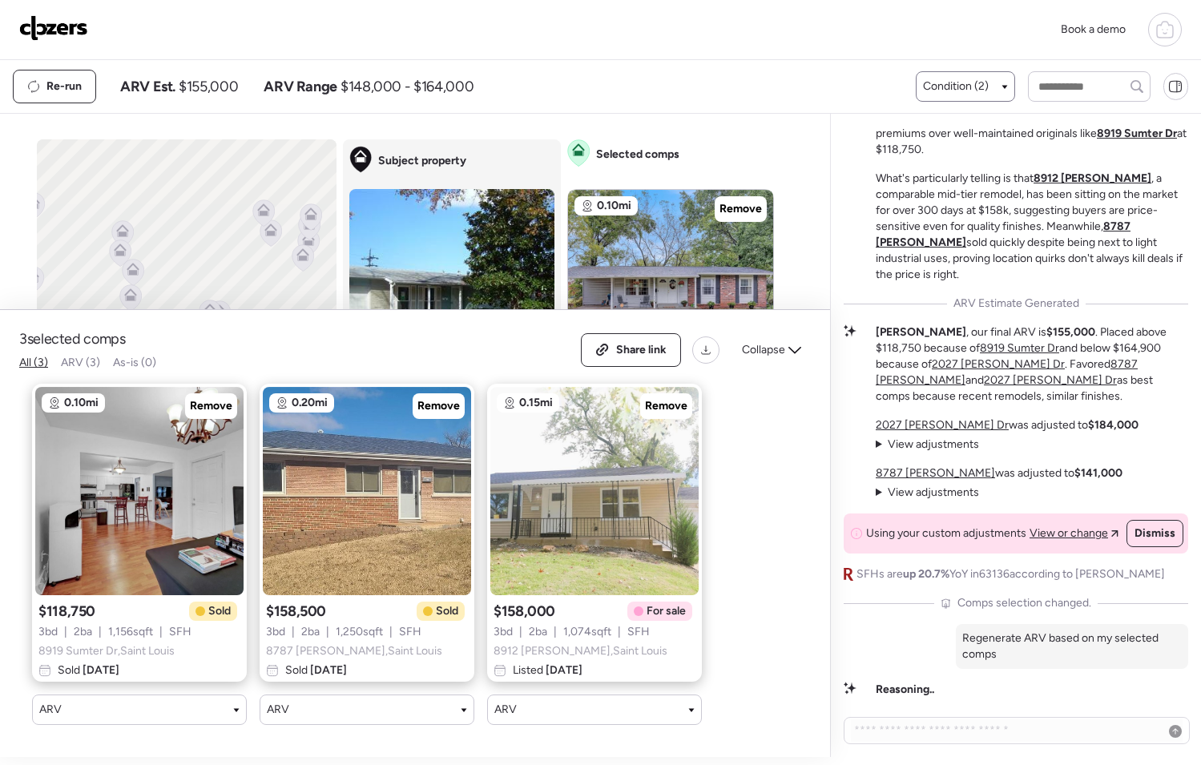
click at [973, 87] on span "Condition (2)" at bounding box center [956, 87] width 66 height 16
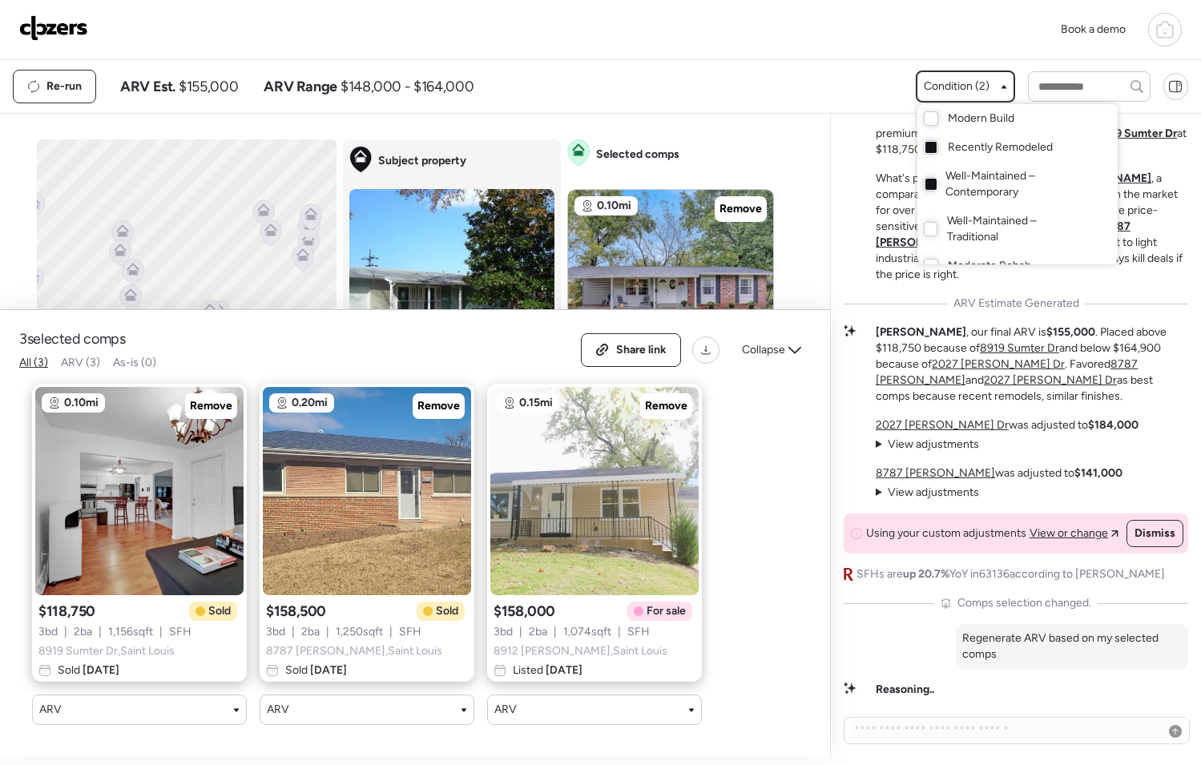
click at [675, 66] on div at bounding box center [600, 337] width 1201 height 765
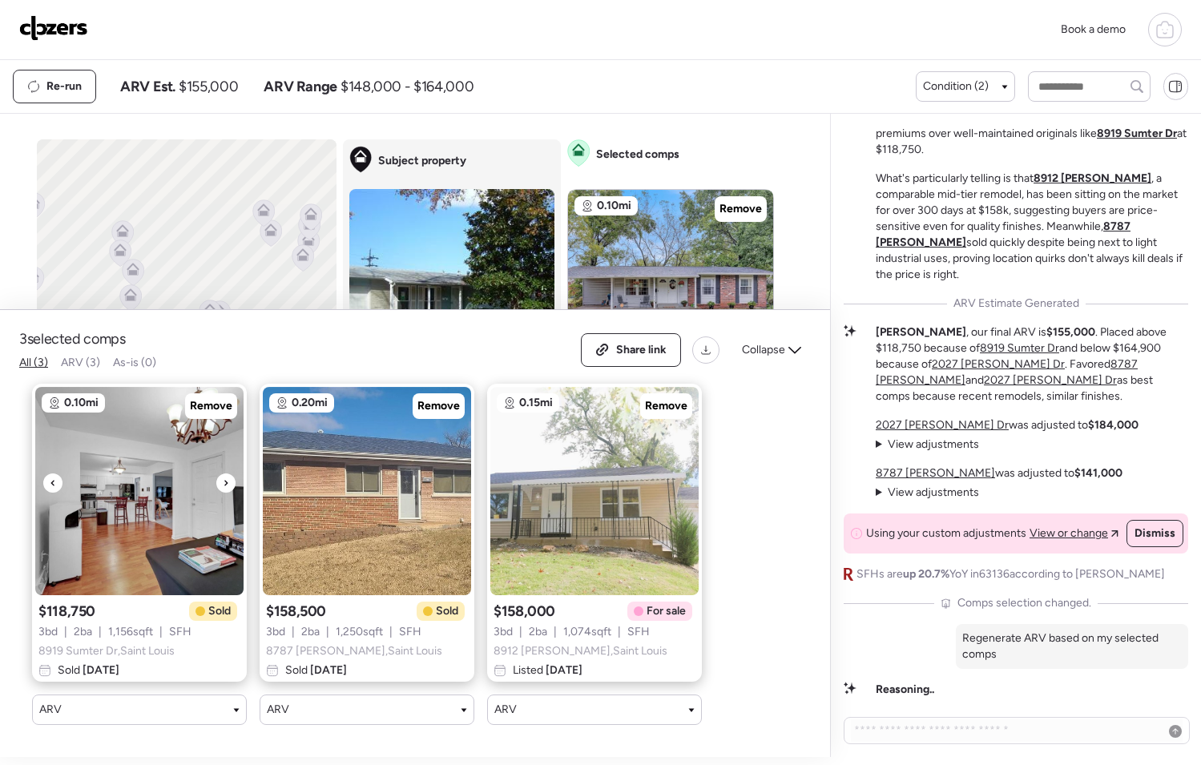
click at [221, 477] on div at bounding box center [225, 482] width 19 height 19
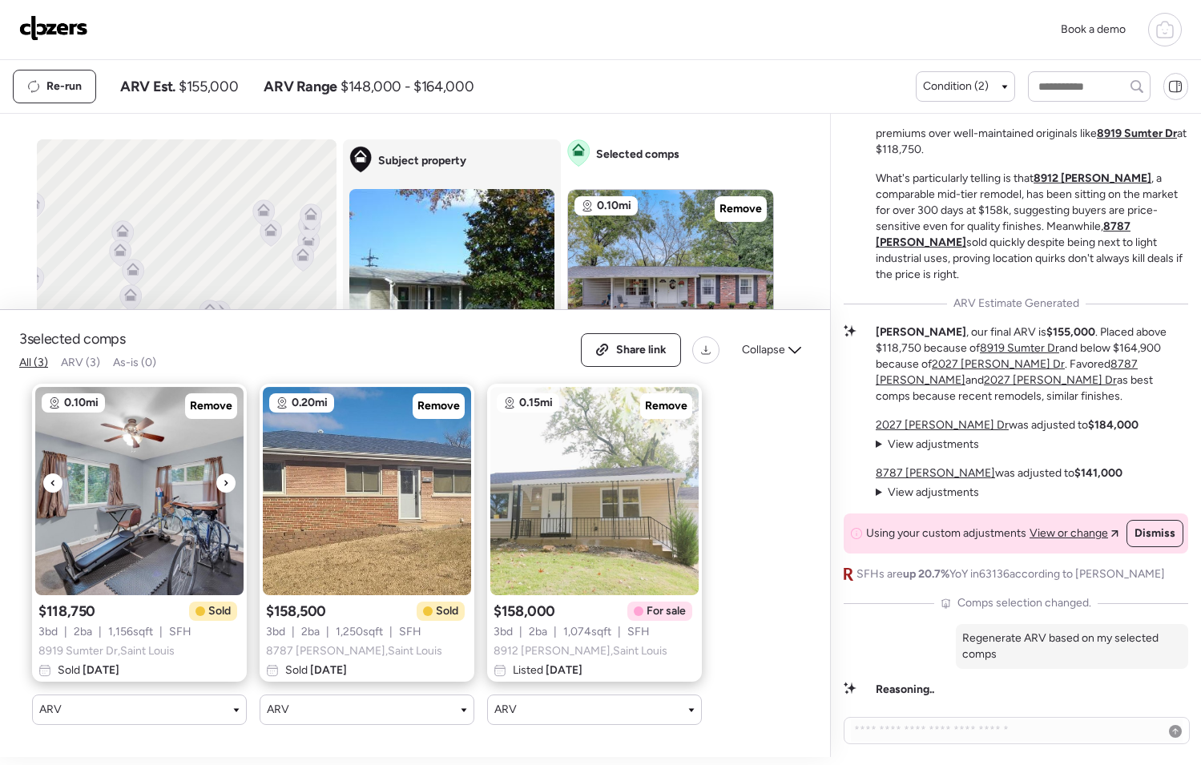
click at [221, 477] on div at bounding box center [225, 482] width 19 height 19
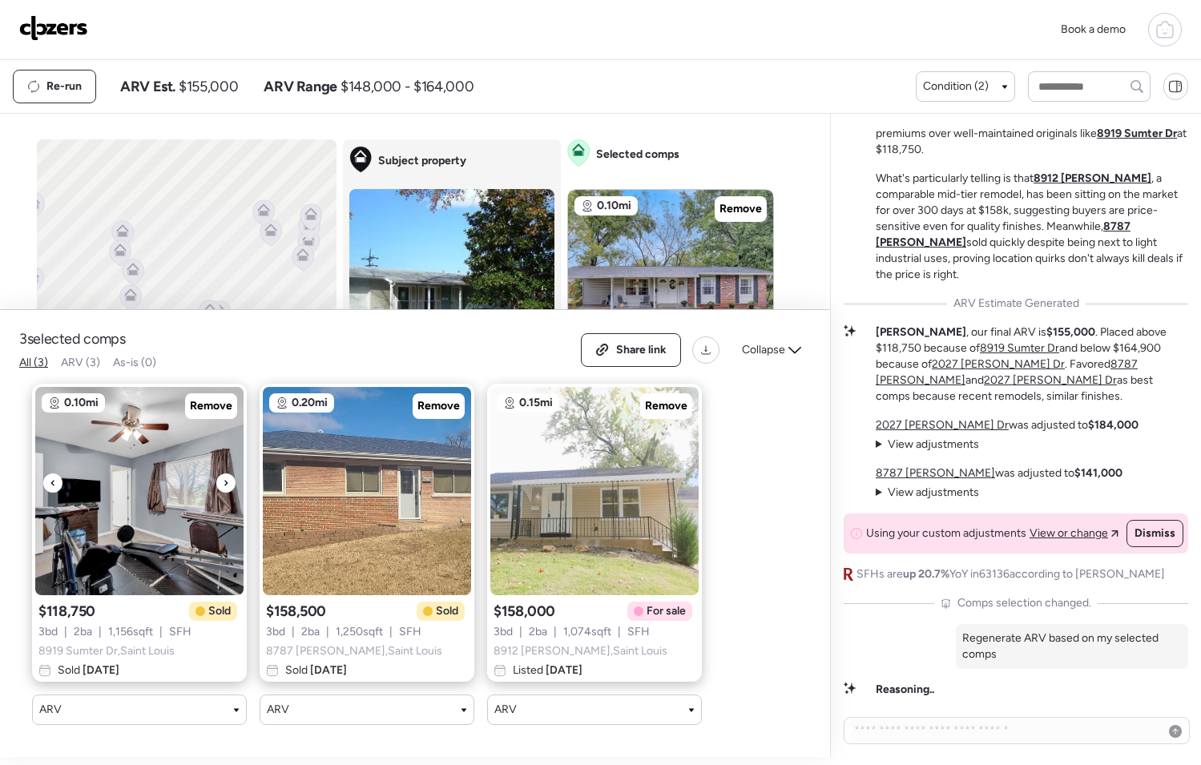
click at [221, 477] on div at bounding box center [225, 482] width 19 height 19
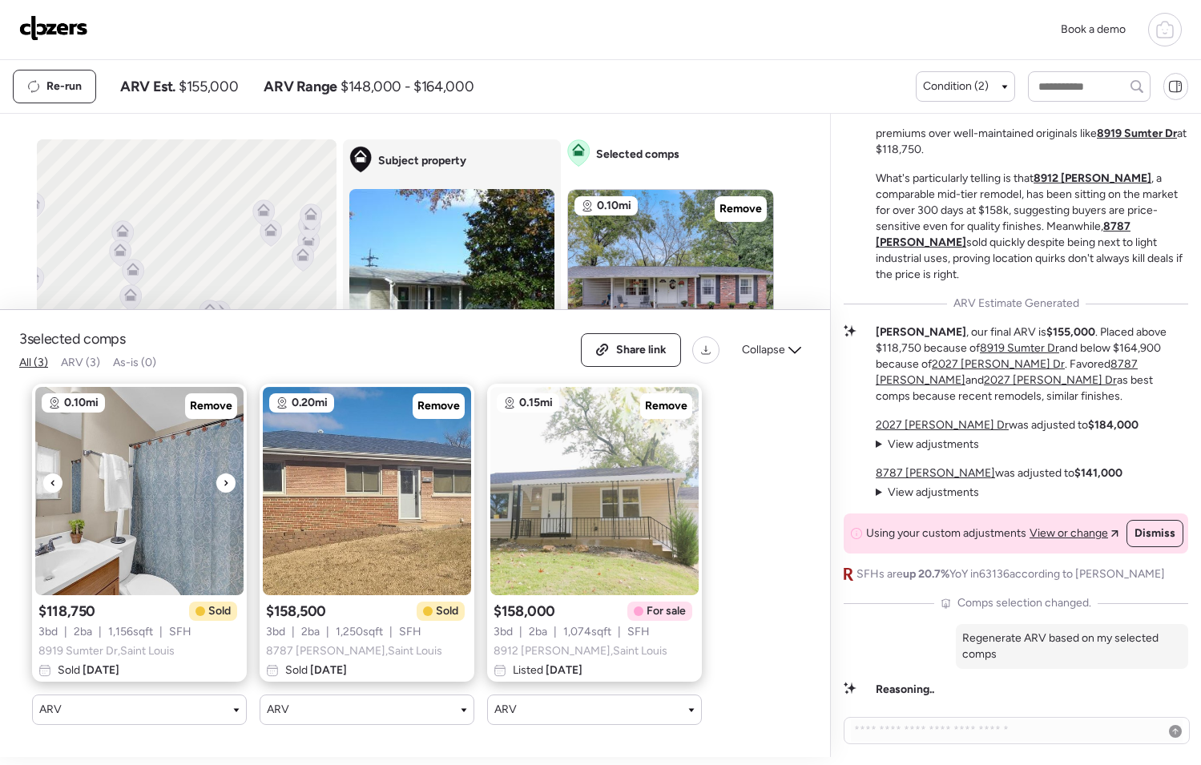
click at [221, 477] on div at bounding box center [225, 482] width 19 height 19
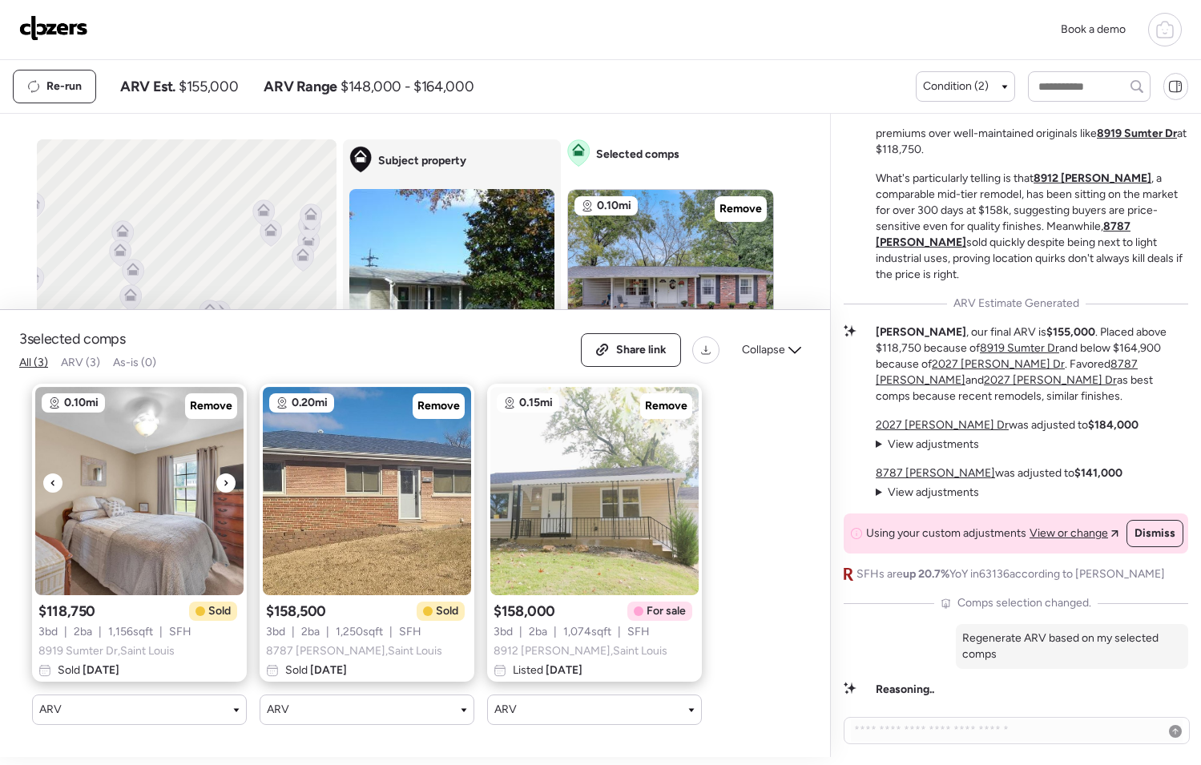
click at [221, 477] on div at bounding box center [225, 482] width 19 height 19
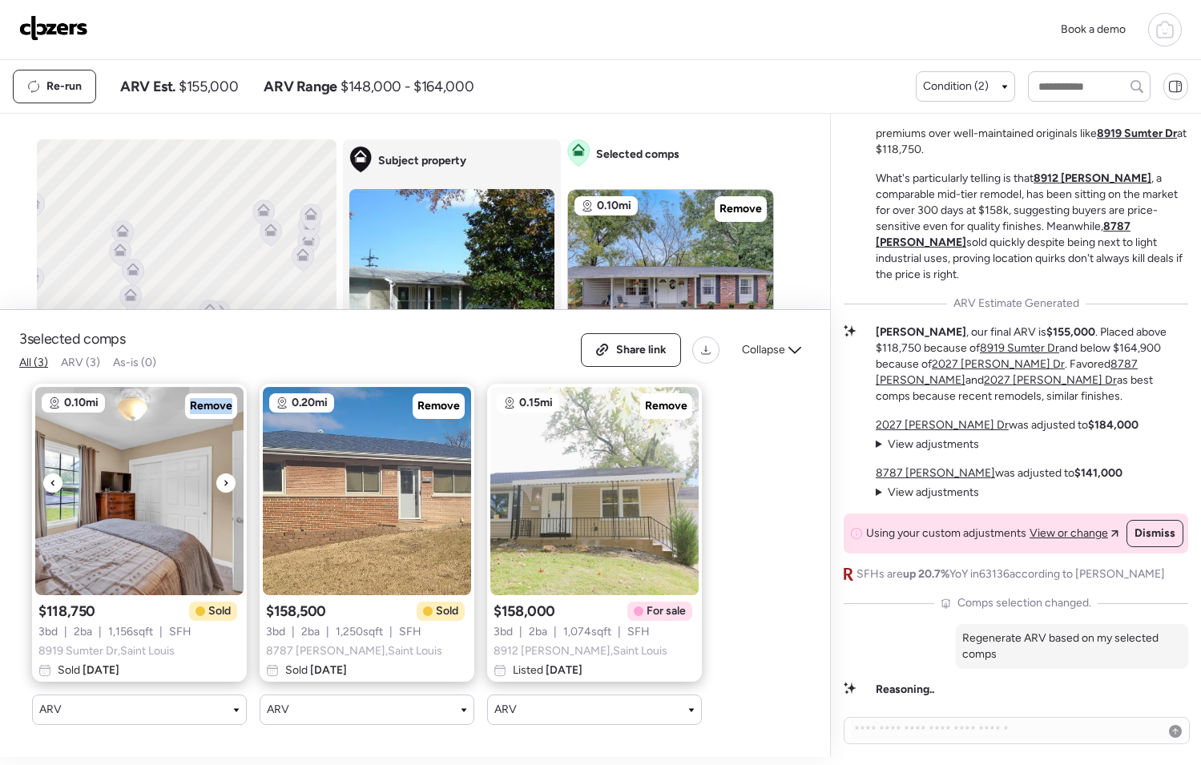
click at [221, 477] on div at bounding box center [225, 482] width 19 height 19
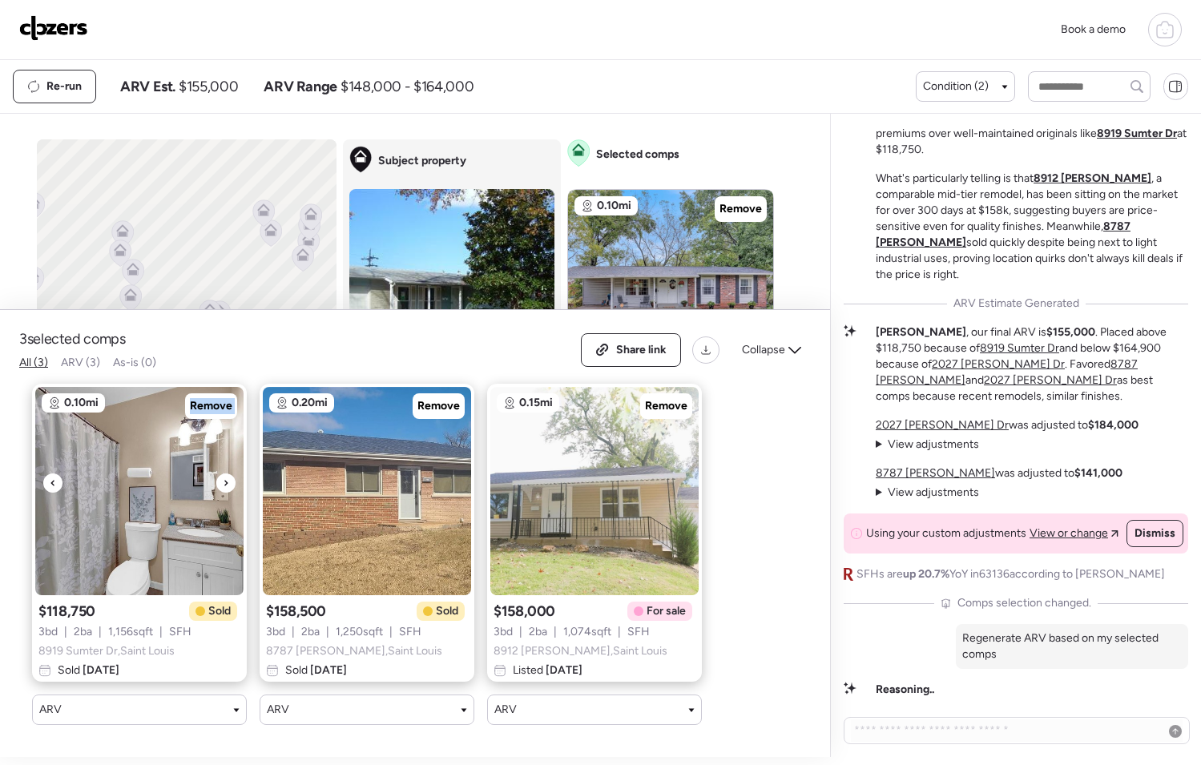
click at [221, 477] on div at bounding box center [225, 482] width 19 height 19
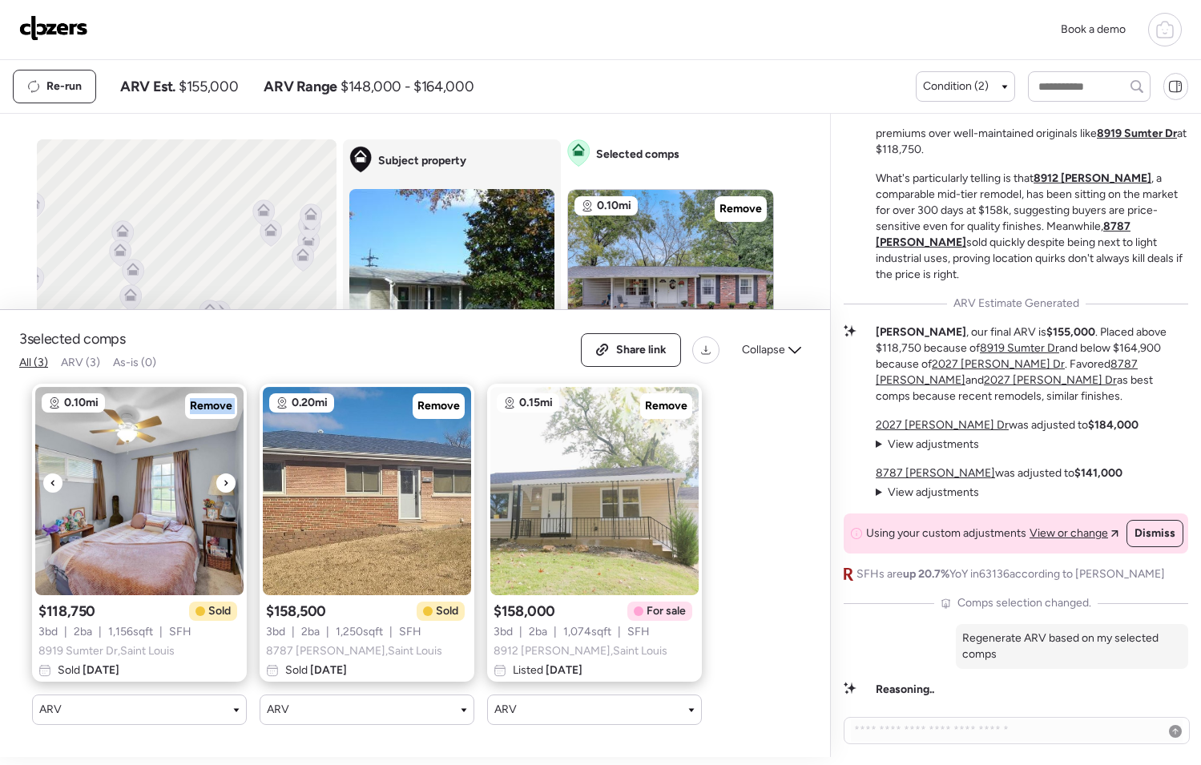
click at [221, 477] on div at bounding box center [225, 482] width 19 height 19
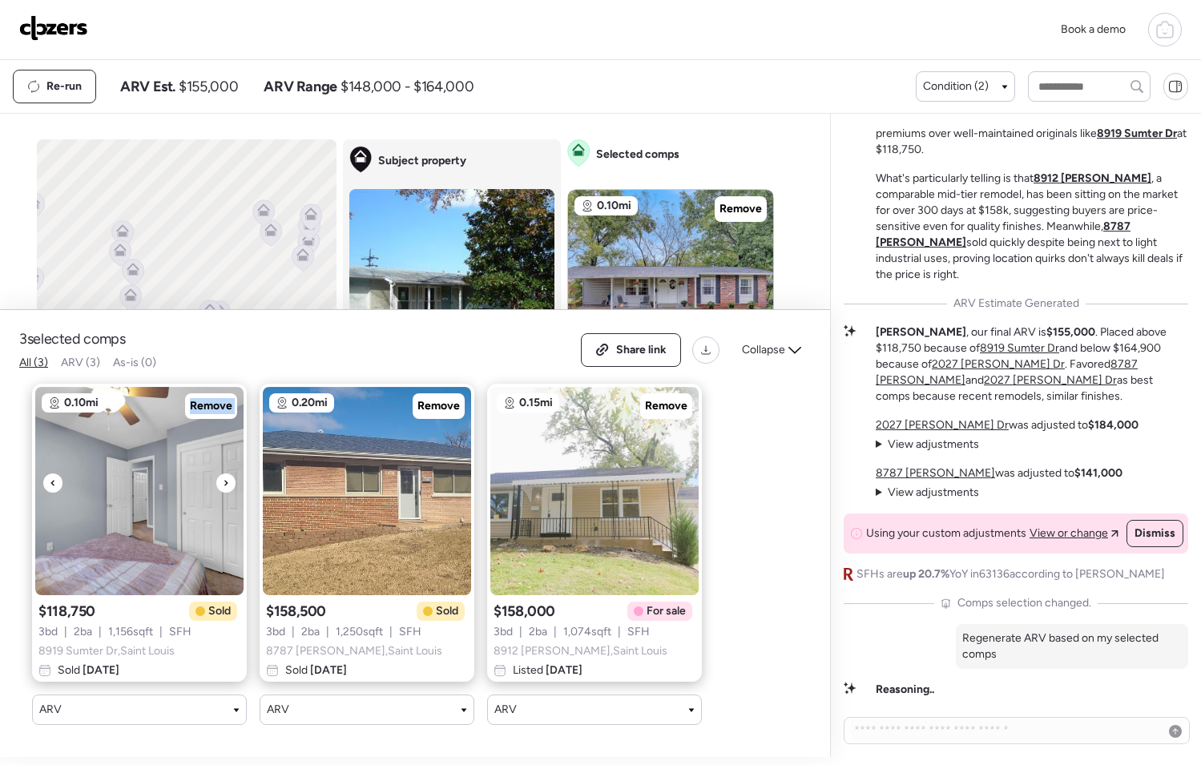
click at [221, 477] on div at bounding box center [225, 482] width 19 height 19
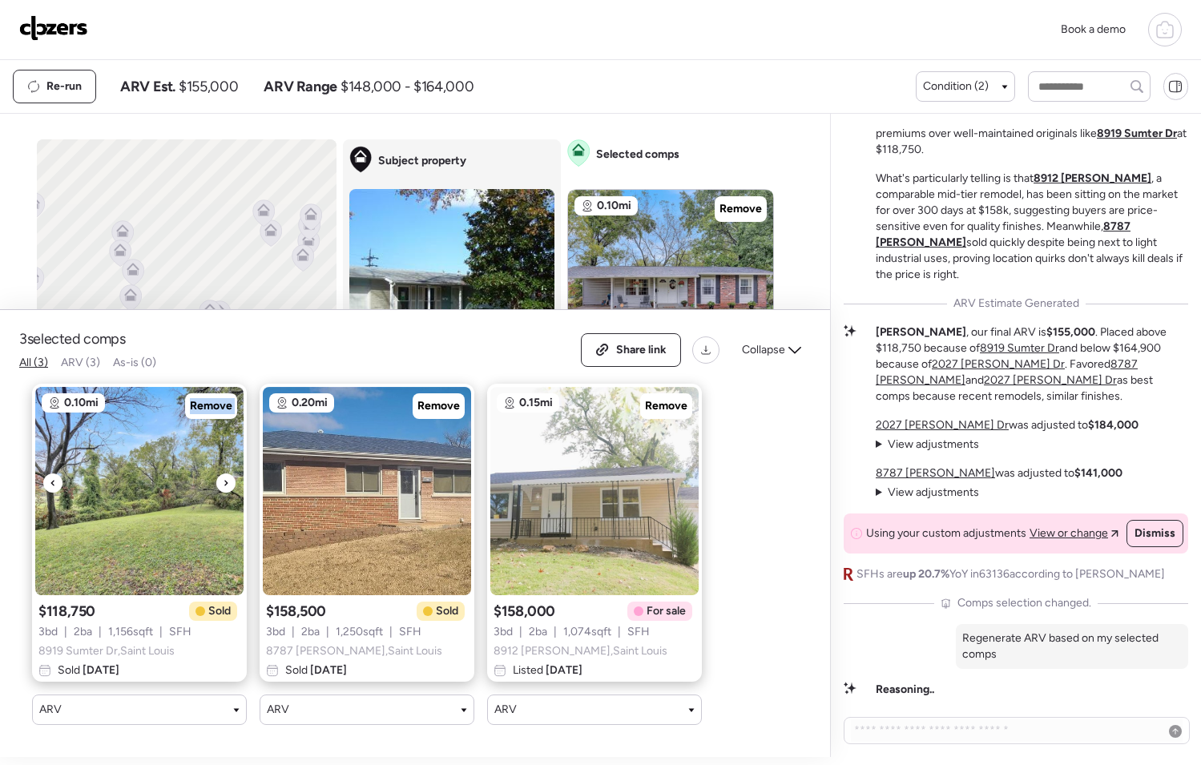
click at [221, 477] on div at bounding box center [225, 482] width 19 height 19
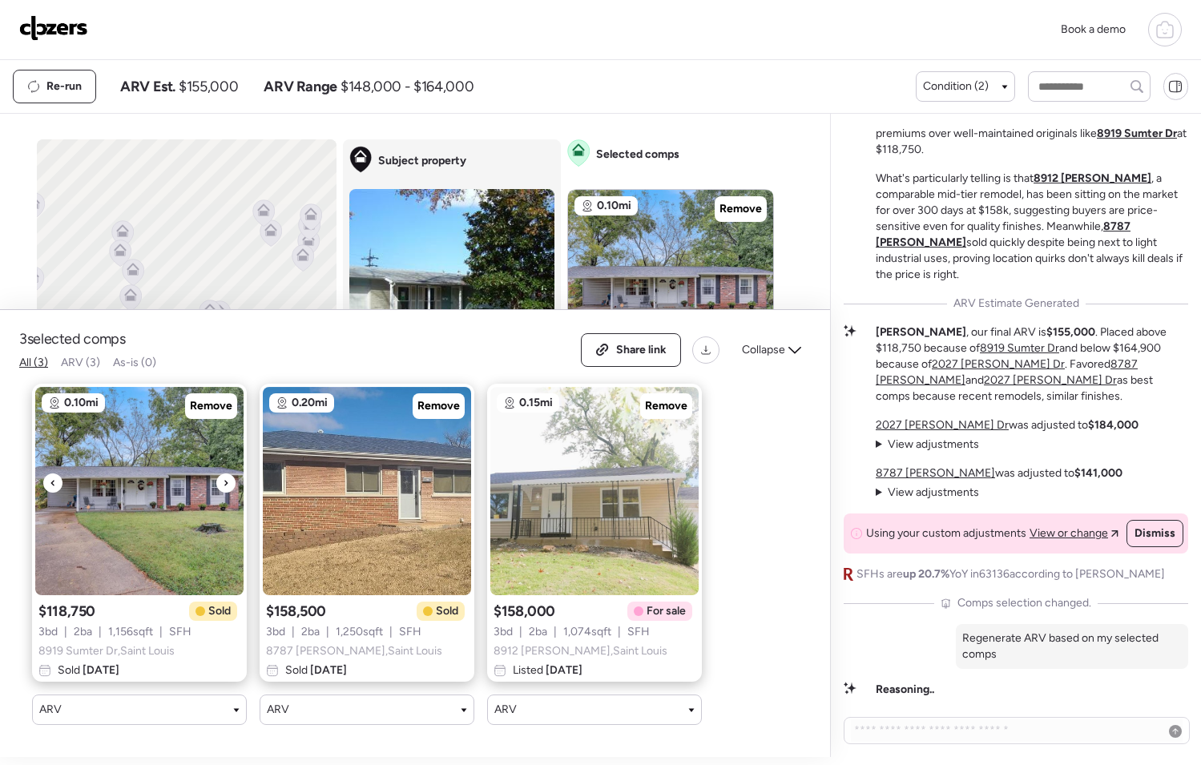
click at [221, 477] on div at bounding box center [225, 482] width 19 height 19
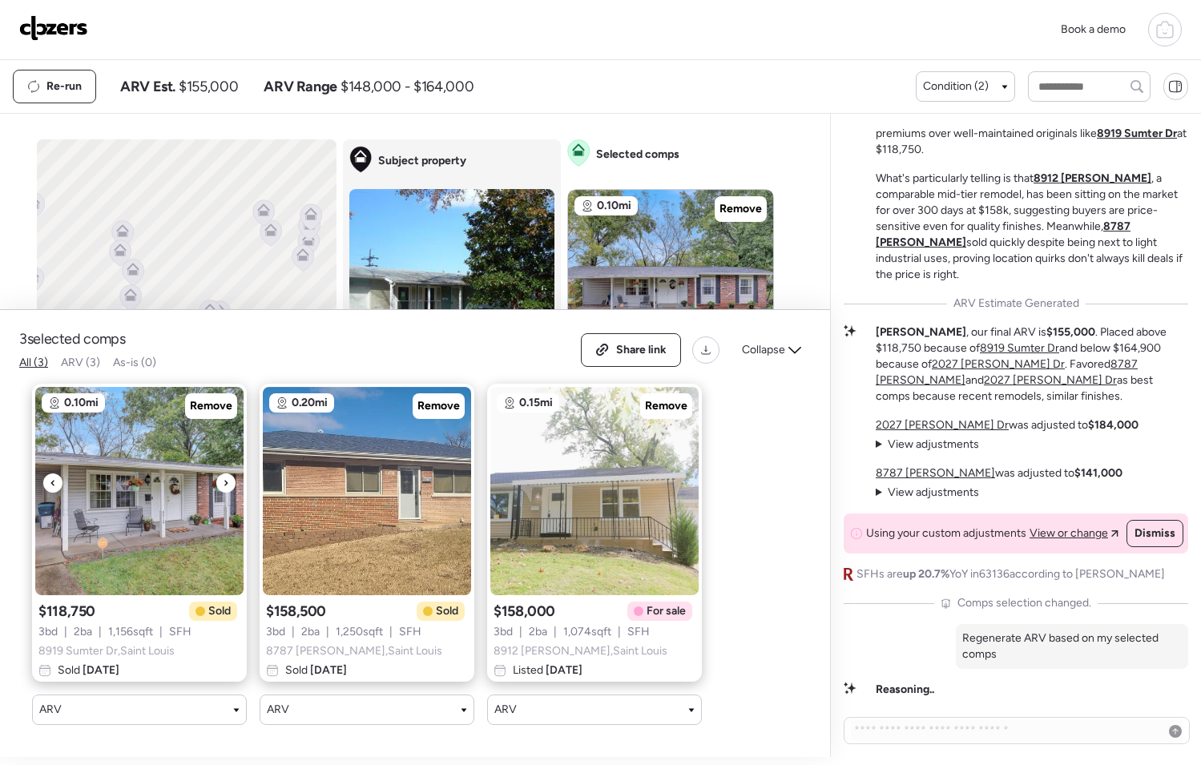
click at [224, 478] on icon at bounding box center [226, 482] width 6 height 19
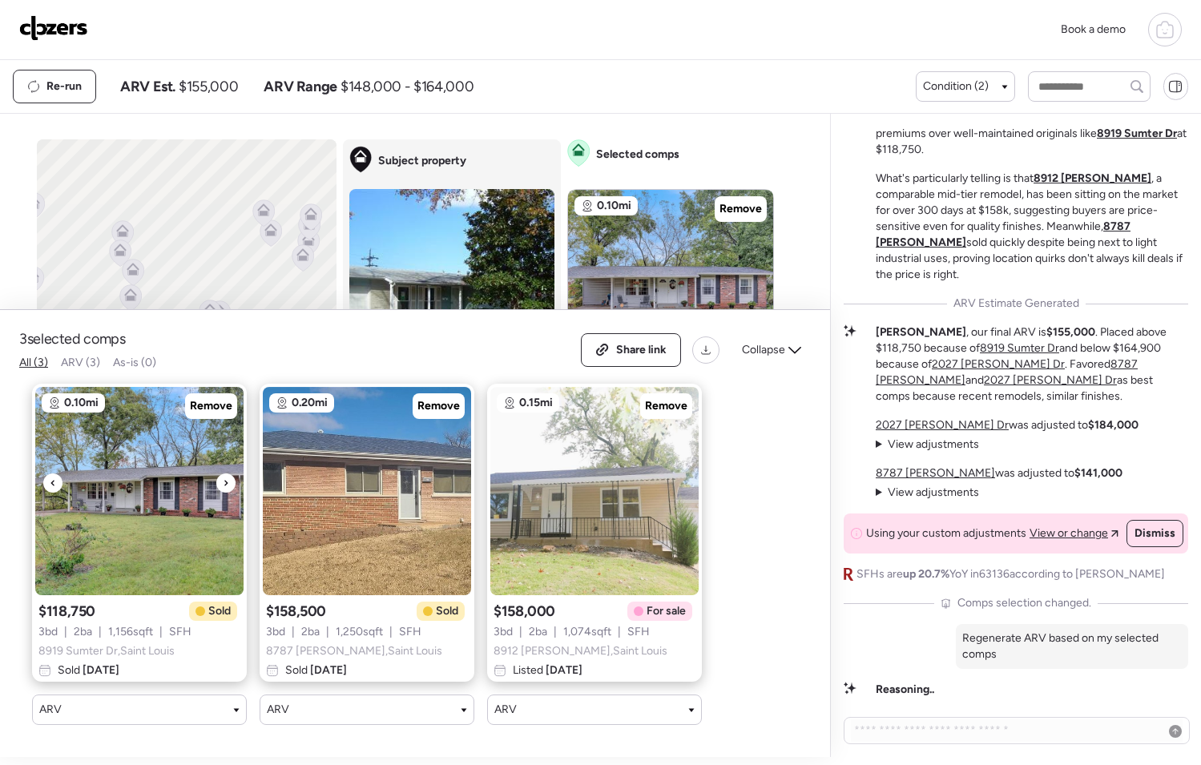
click at [224, 478] on icon at bounding box center [226, 482] width 6 height 19
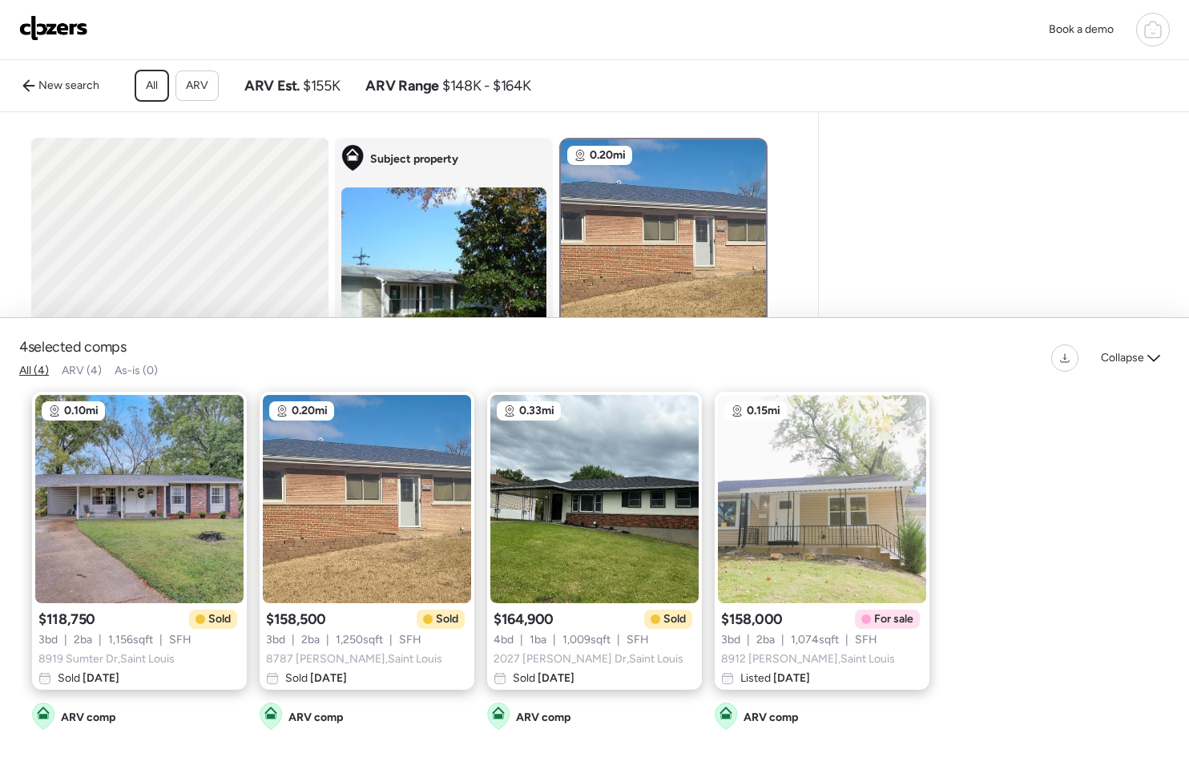
scroll to position [1788, 0]
